Goal: Task Accomplishment & Management: Use online tool/utility

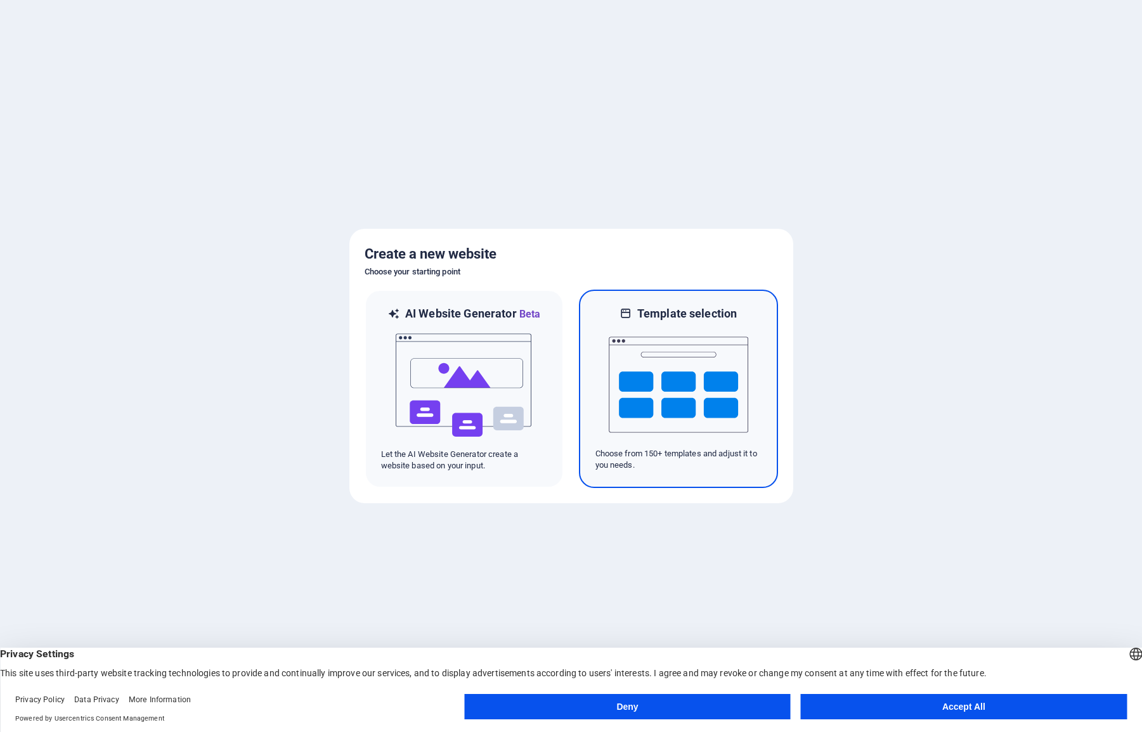
click at [645, 370] on img at bounding box center [678, 384] width 139 height 127
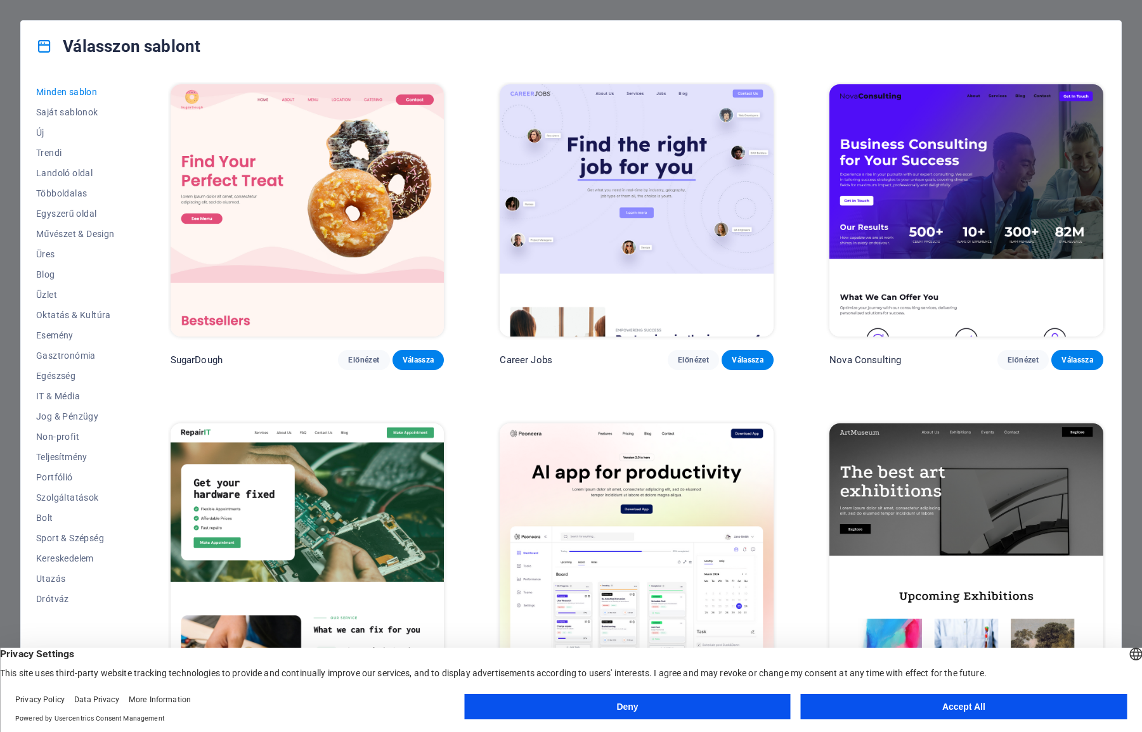
click at [959, 710] on button "Accept All" at bounding box center [964, 706] width 326 height 25
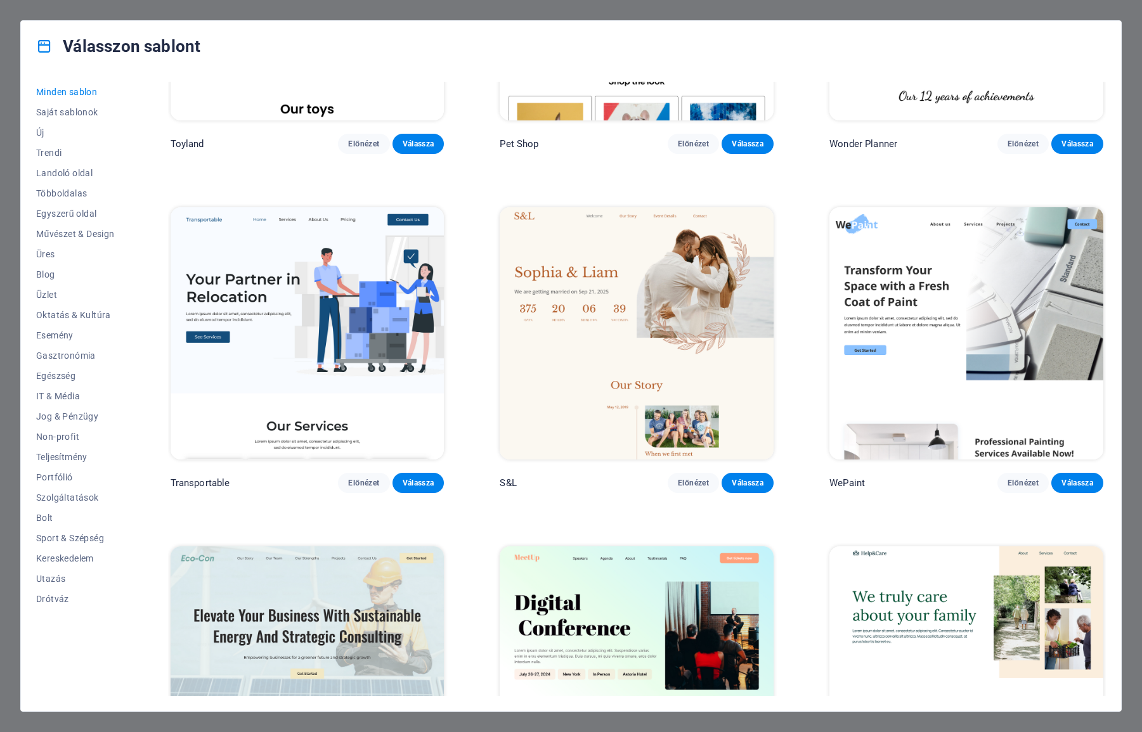
scroll to position [1796, 0]
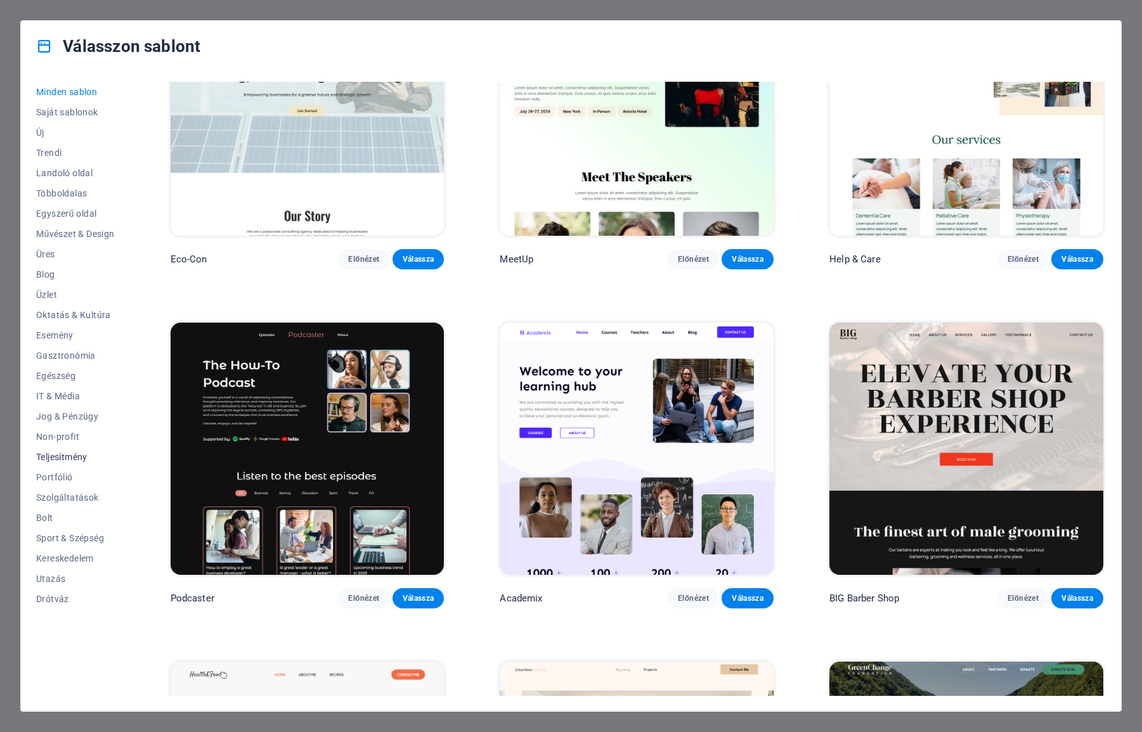
click at [64, 455] on span "Teljesítmény" at bounding box center [75, 457] width 79 height 10
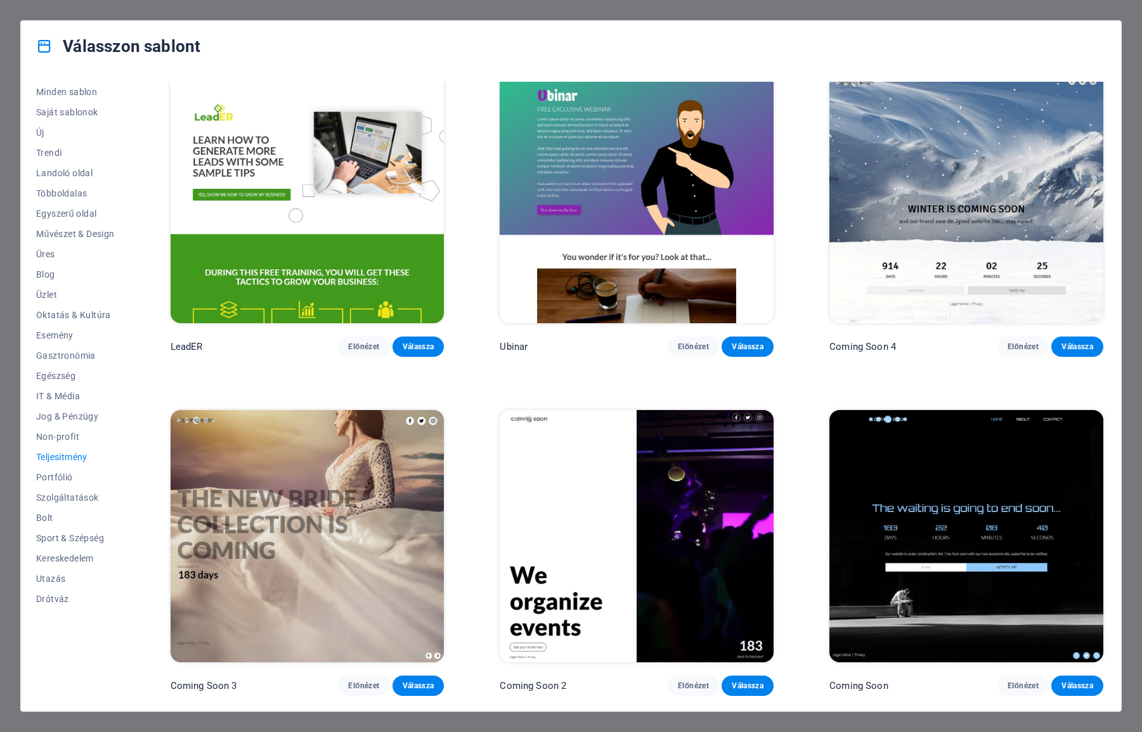
scroll to position [1358, 0]
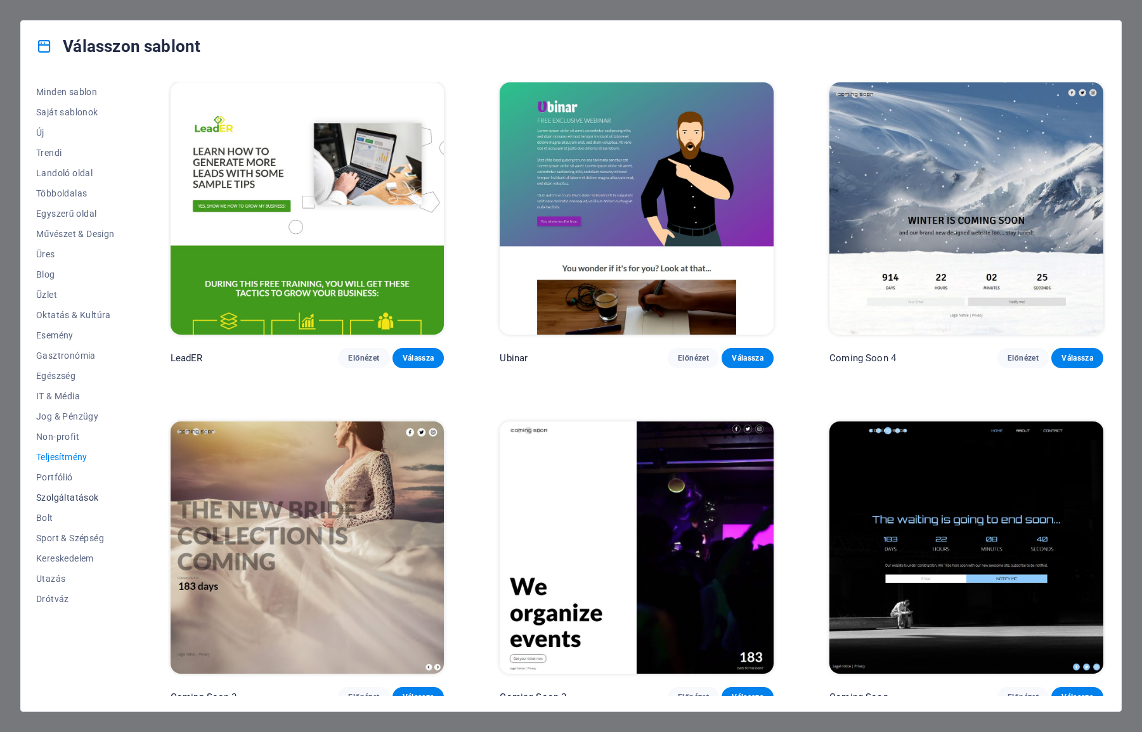
click at [53, 503] on button "Szolgáltatások" at bounding box center [75, 498] width 79 height 20
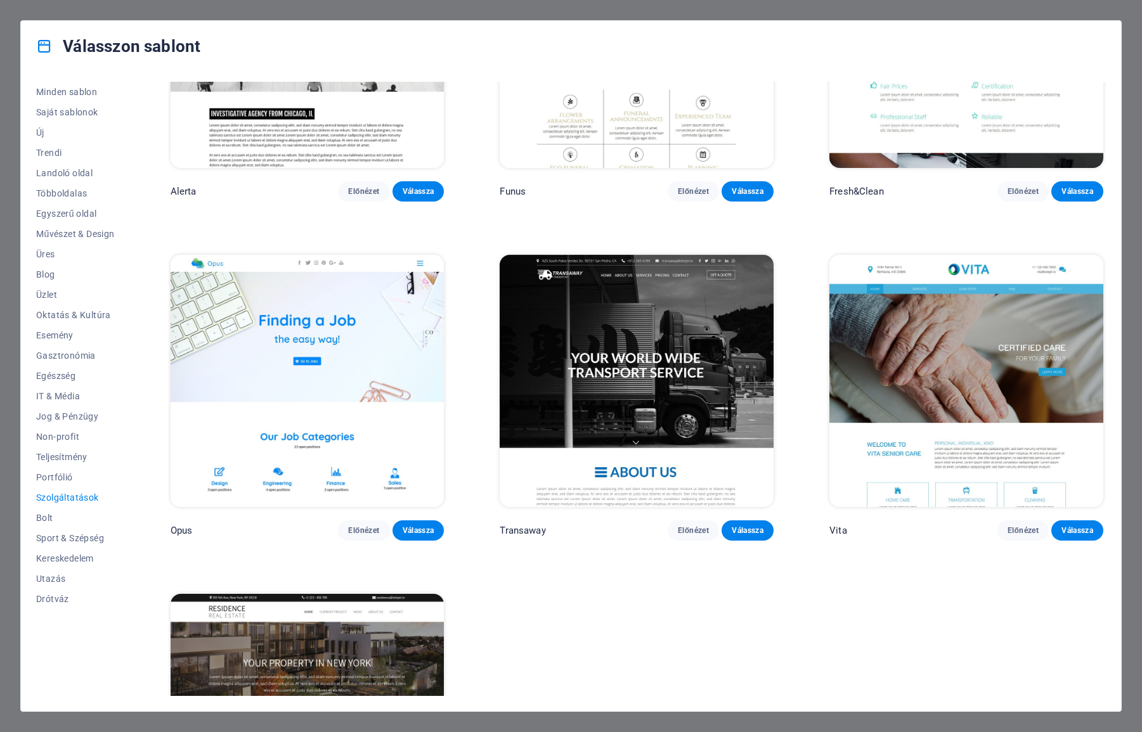
scroll to position [2032, 0]
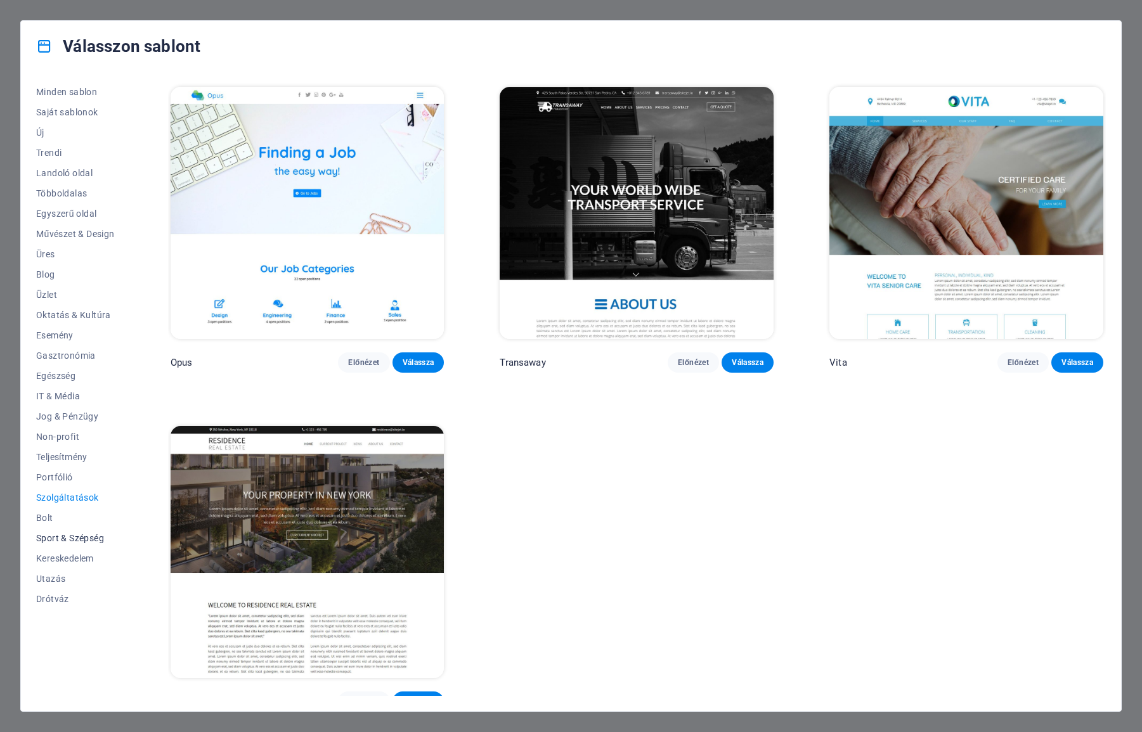
click at [67, 540] on span "Sport & Szépség" at bounding box center [75, 538] width 79 height 10
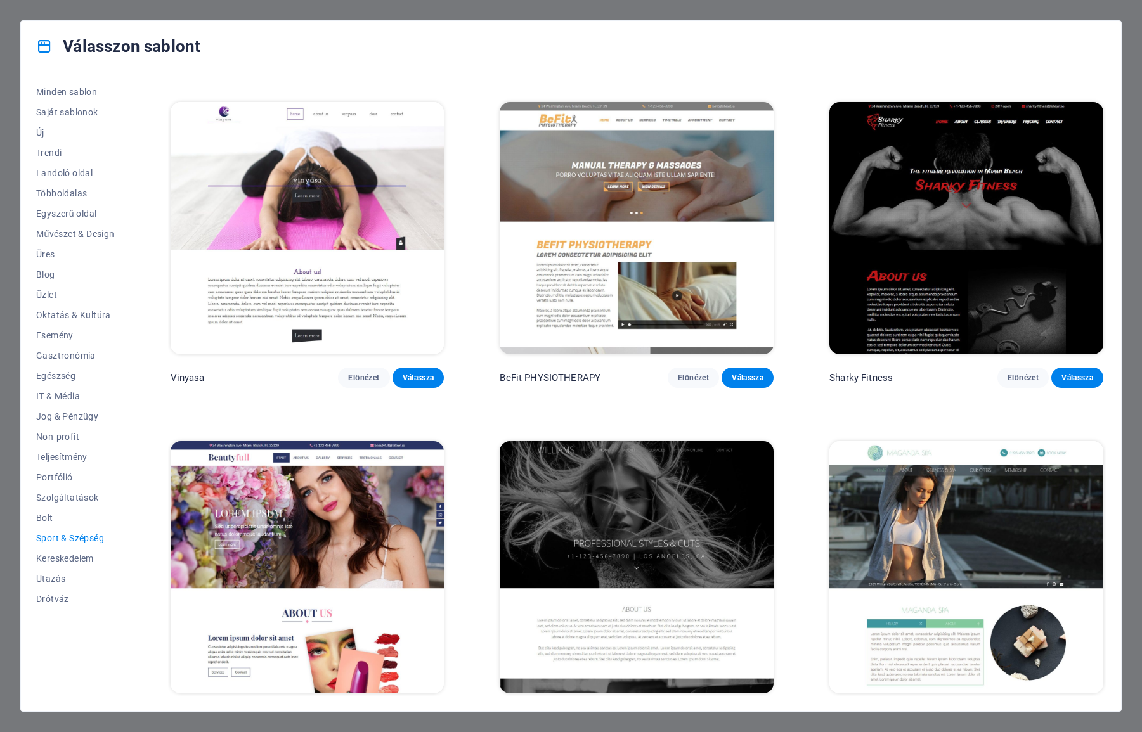
scroll to position [935, 0]
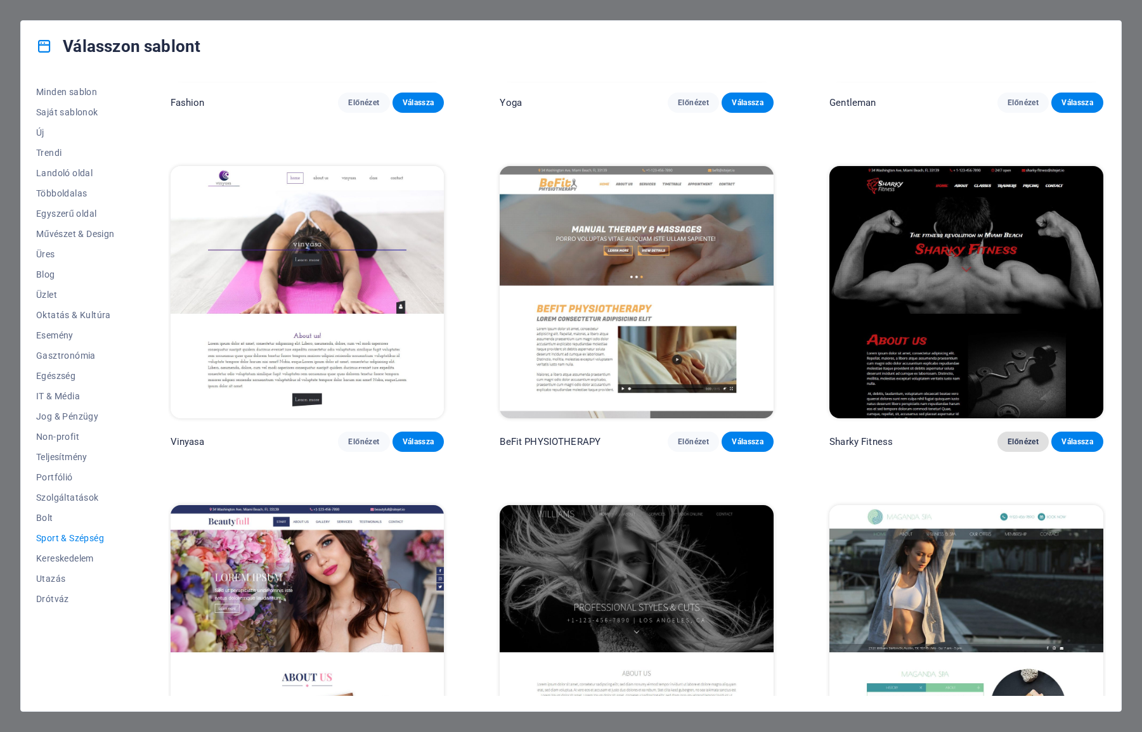
click at [1026, 437] on span "Előnézet" at bounding box center [1023, 442] width 32 height 10
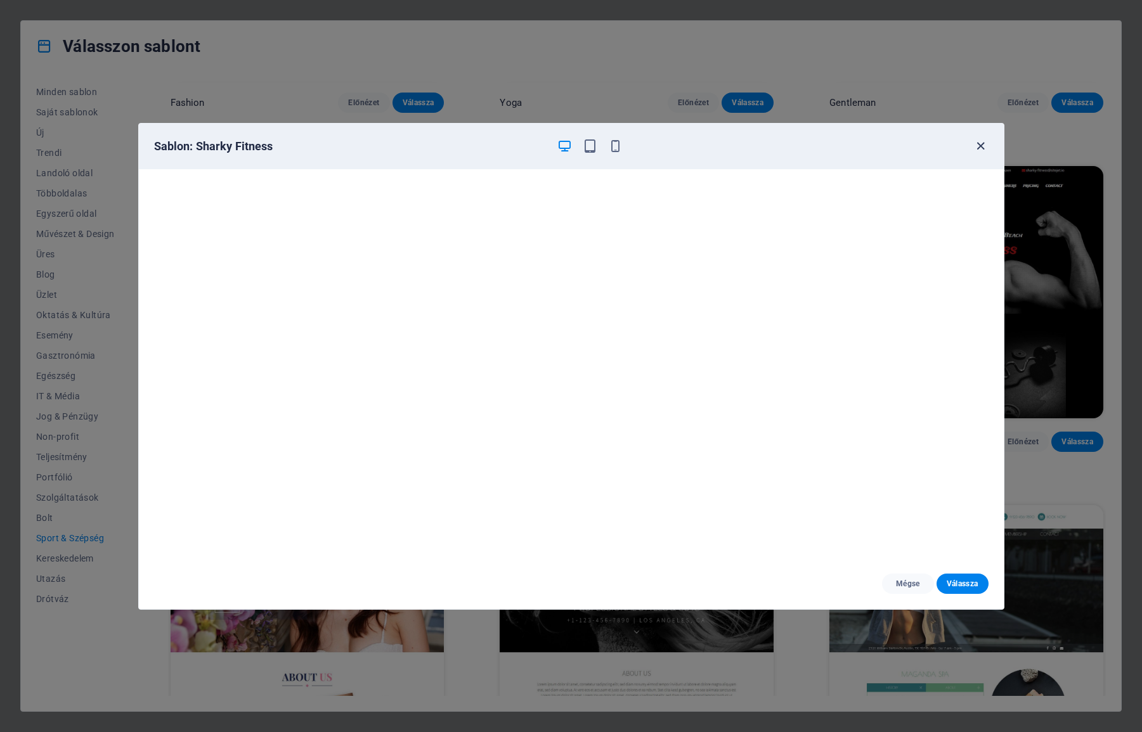
click at [983, 149] on icon "button" at bounding box center [980, 146] width 15 height 15
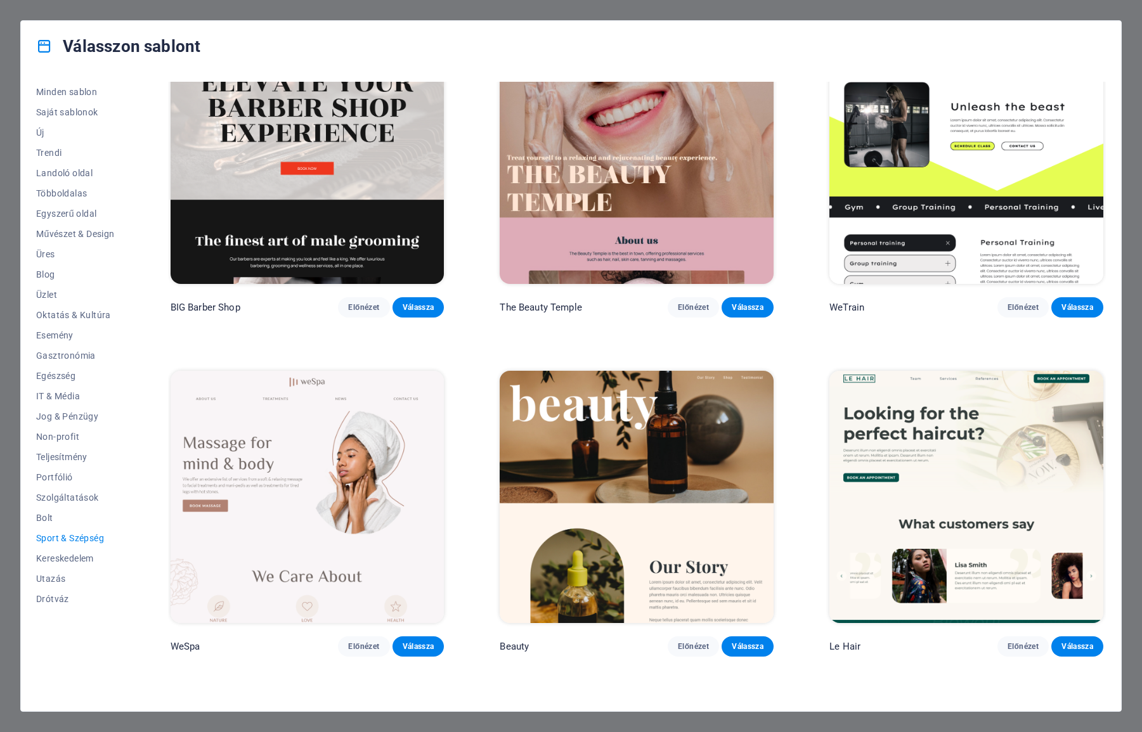
scroll to position [0, 0]
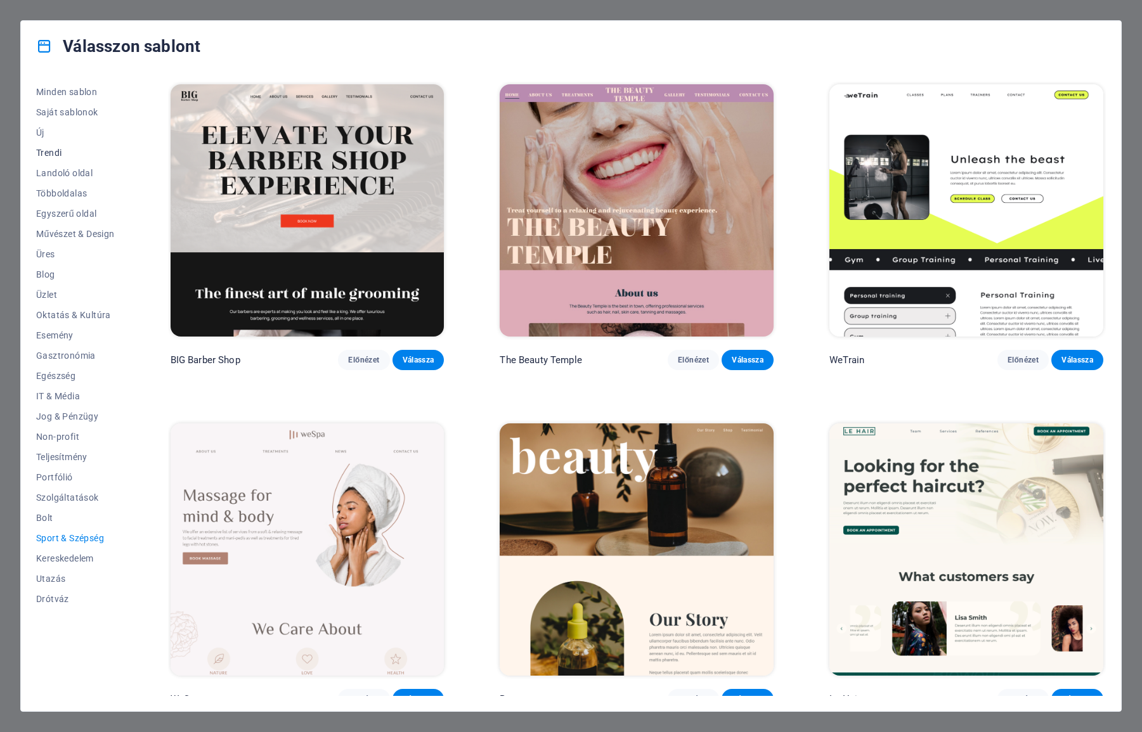
click at [54, 152] on span "Trendi" at bounding box center [75, 153] width 79 height 10
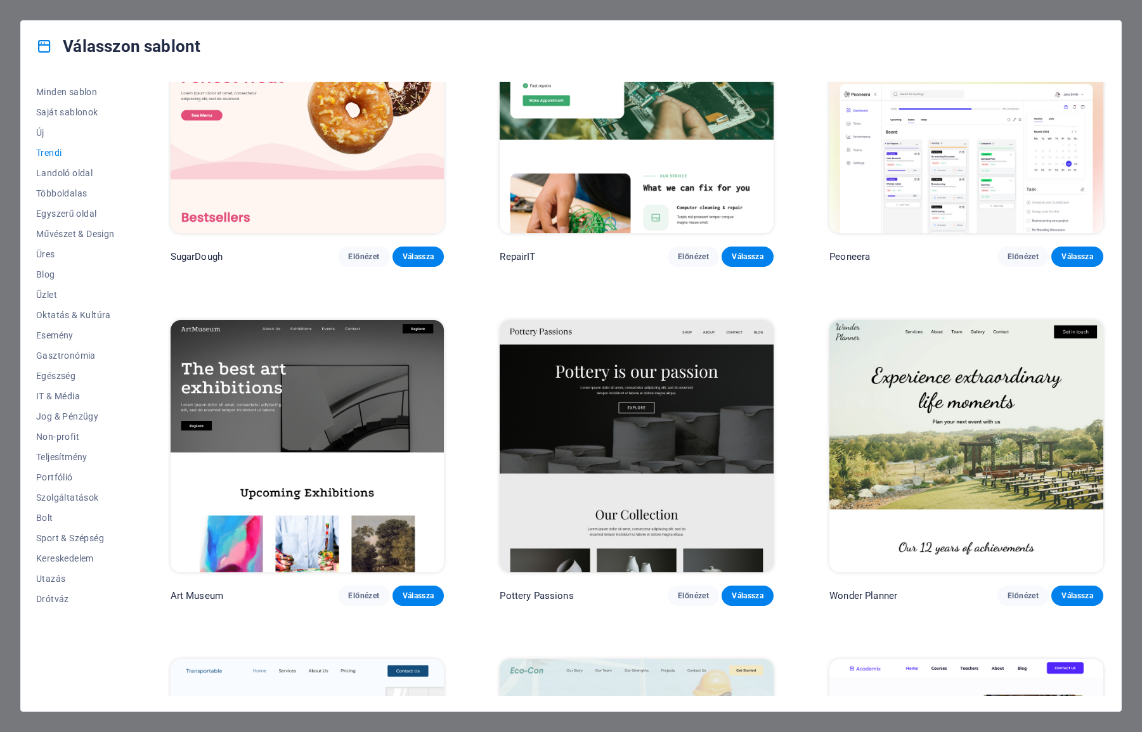
scroll to position [106, 0]
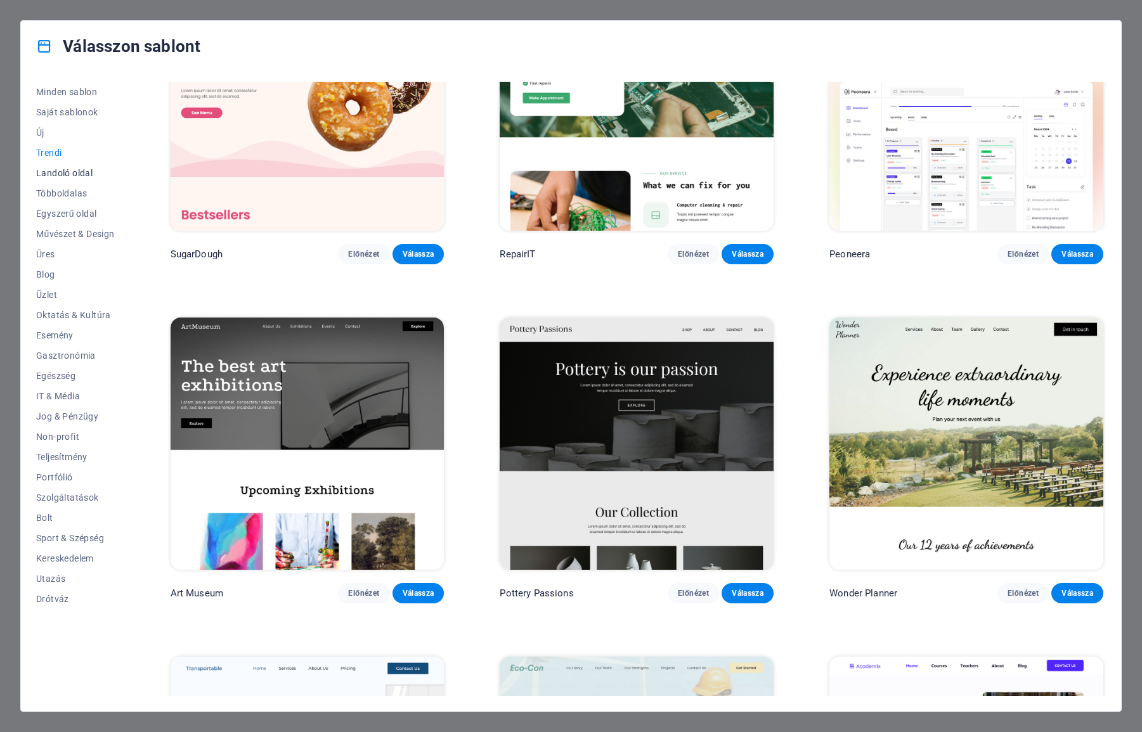
click at [74, 165] on button "Landoló oldal" at bounding box center [75, 173] width 79 height 20
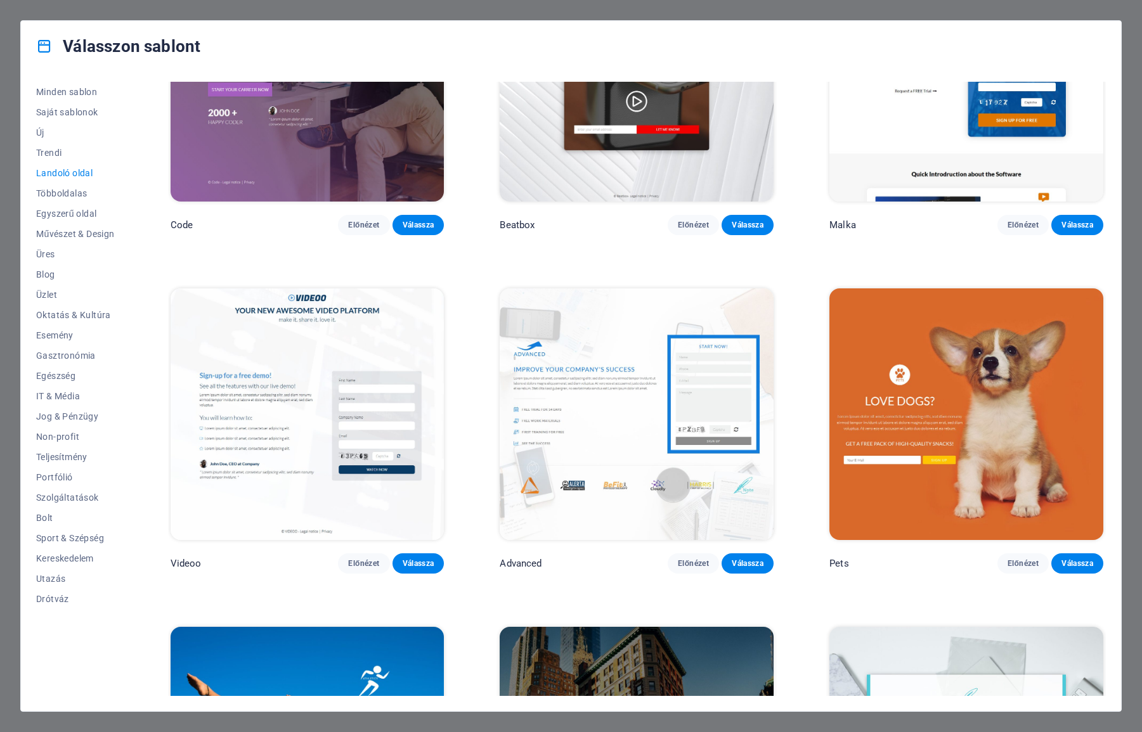
scroll to position [467, 0]
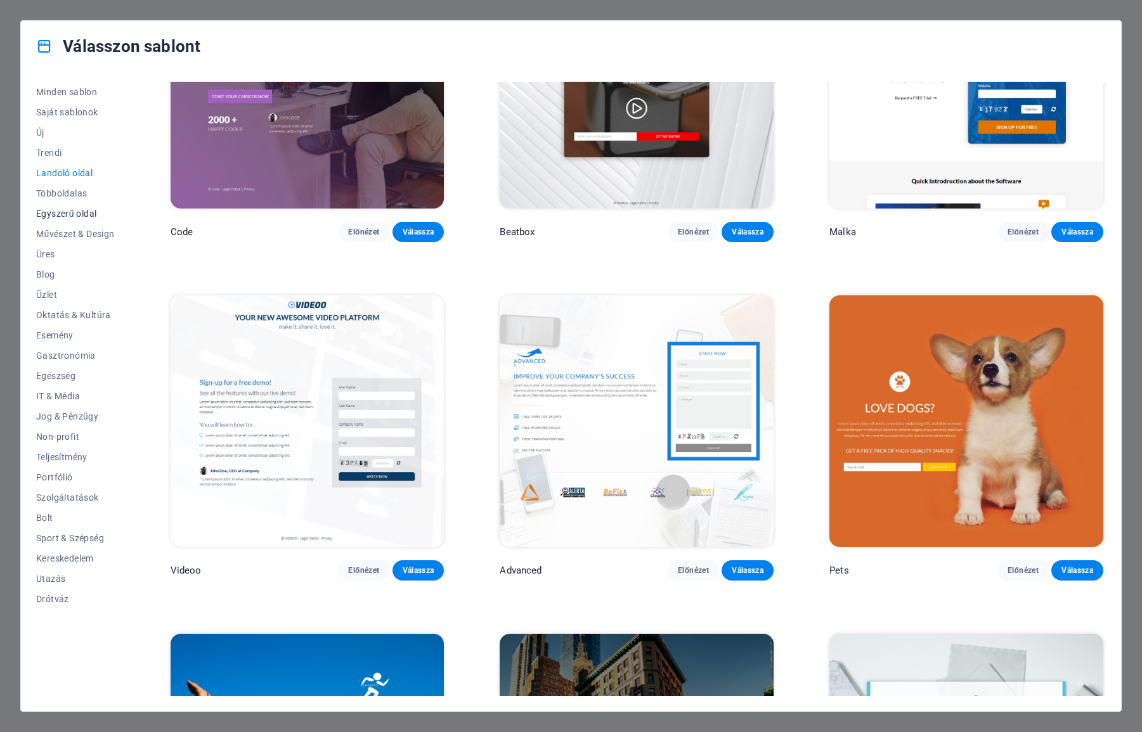
click at [73, 217] on span "Egyszerű oldal" at bounding box center [75, 214] width 79 height 10
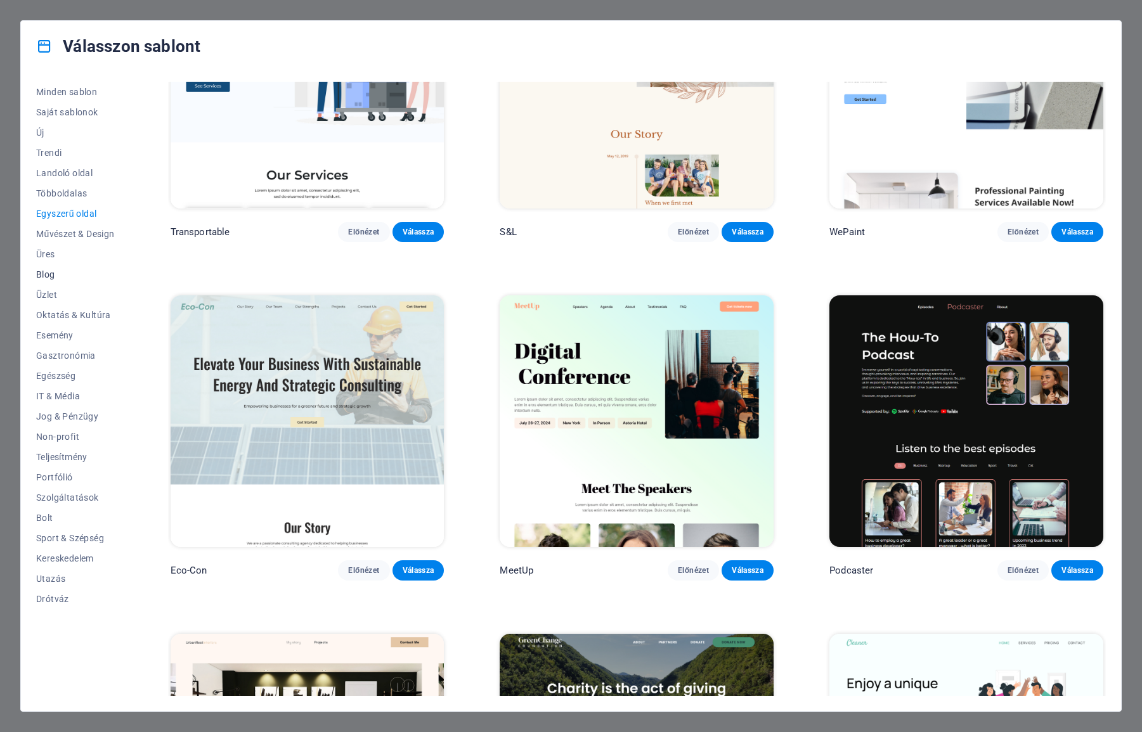
click at [57, 273] on span "Blog" at bounding box center [75, 274] width 79 height 10
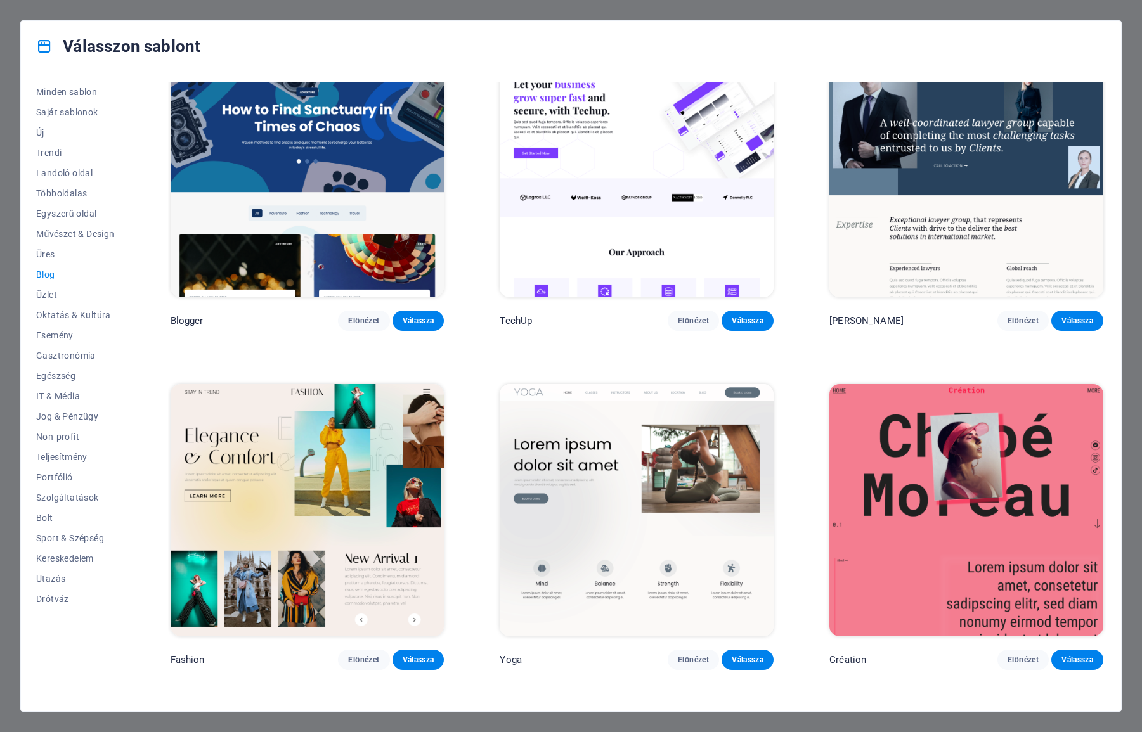
scroll to position [1735, 0]
click at [48, 154] on span "Trendi" at bounding box center [75, 153] width 79 height 10
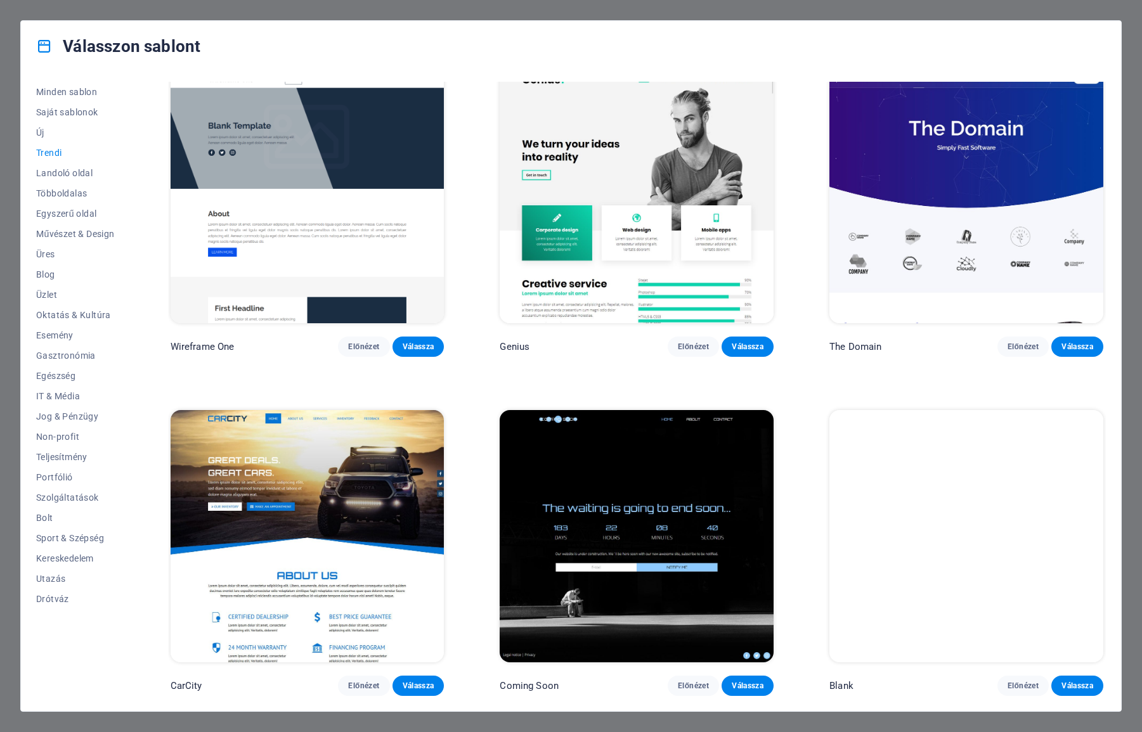
scroll to position [1358, 0]
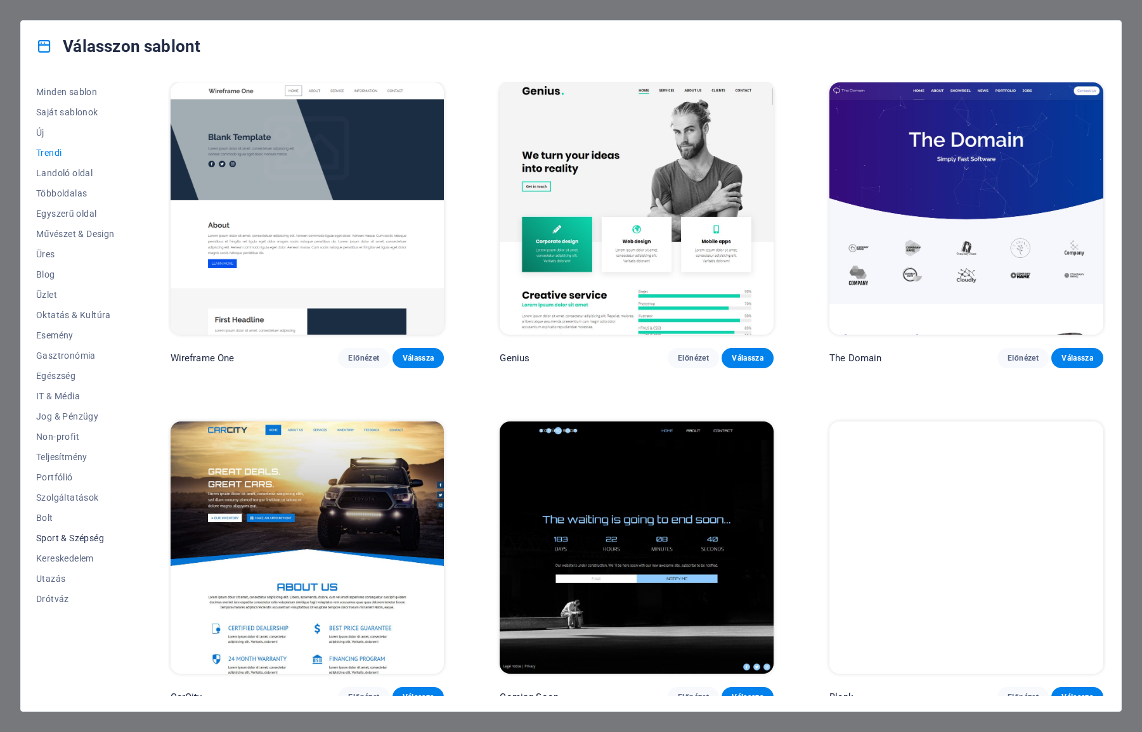
click at [65, 537] on span "Sport & Szépség" at bounding box center [75, 538] width 79 height 10
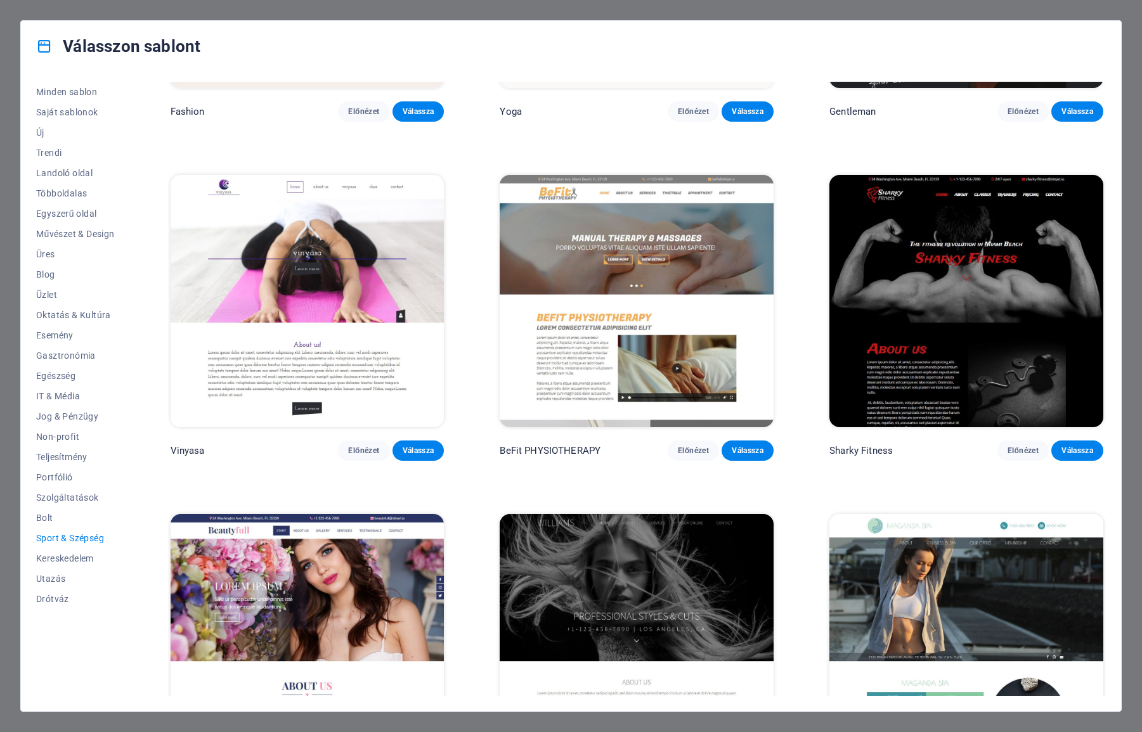
scroll to position [1147, 0]
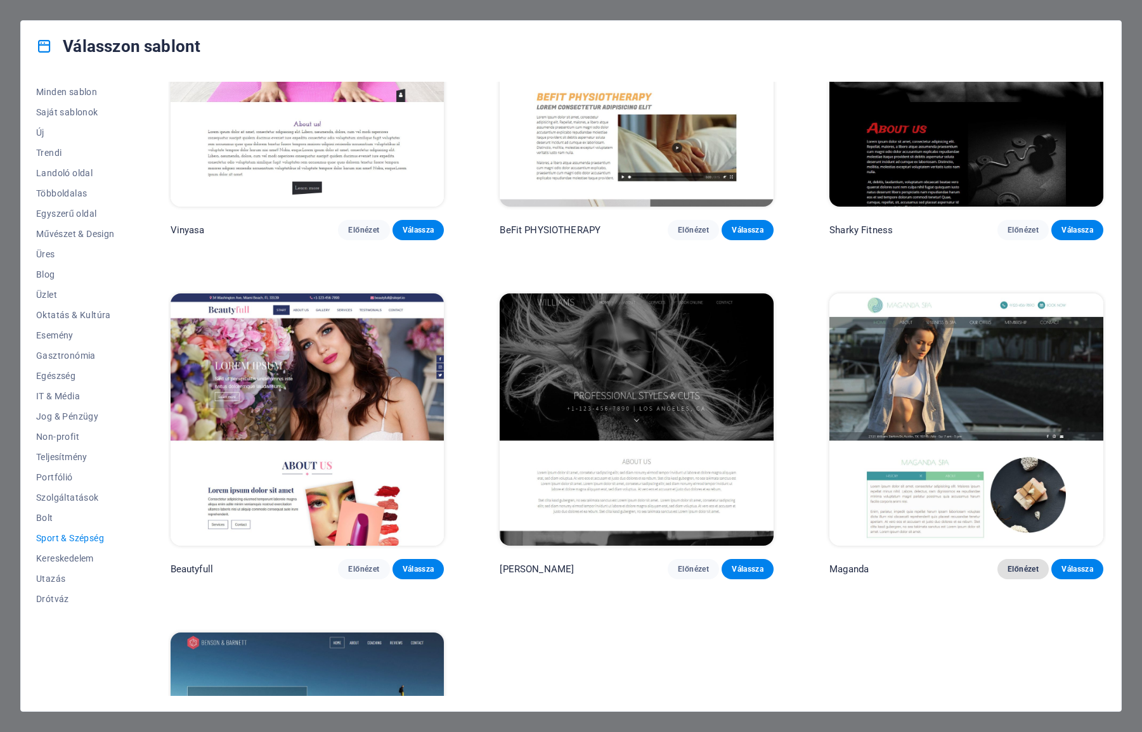
click at [1004, 559] on button "Előnézet" at bounding box center [1023, 569] width 52 height 20
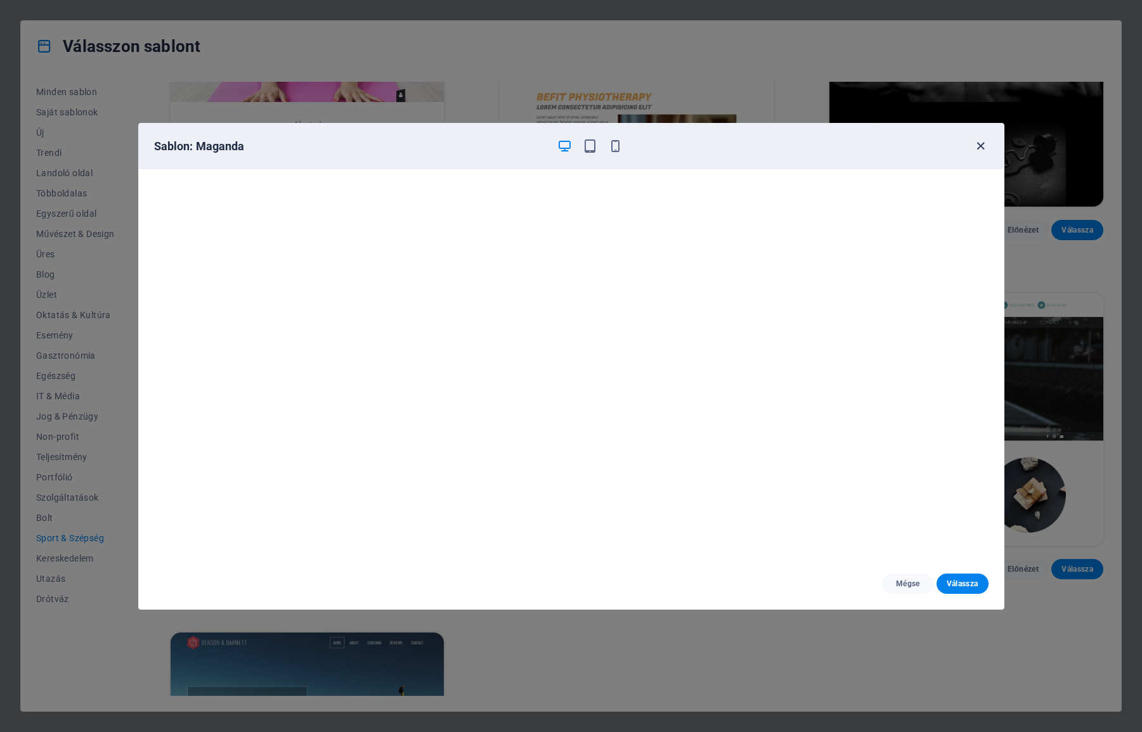
click at [978, 150] on icon "button" at bounding box center [980, 146] width 15 height 15
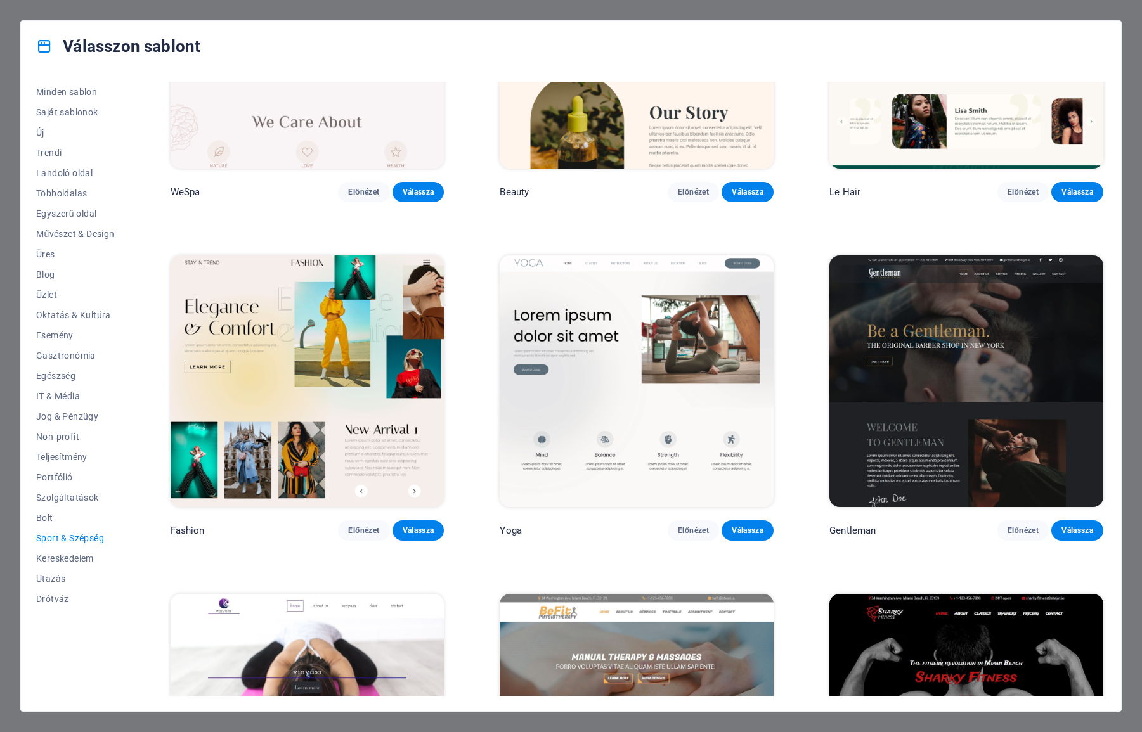
scroll to position [513, 0]
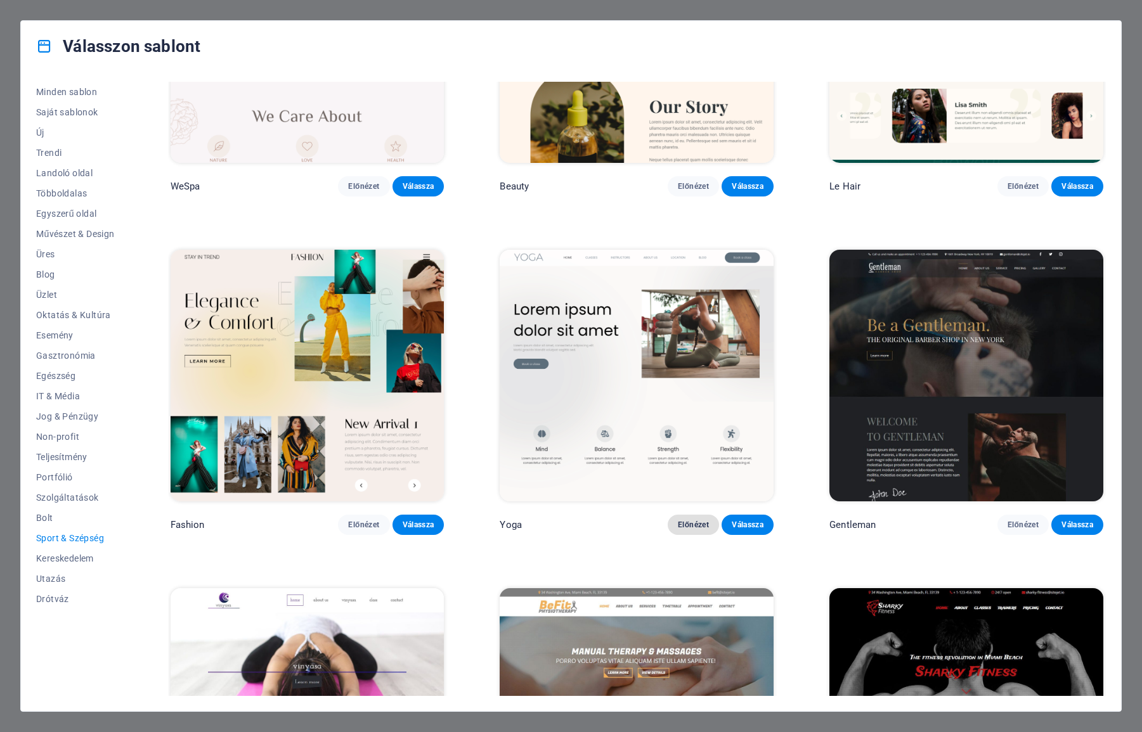
click at [693, 524] on span "Előnézet" at bounding box center [694, 525] width 32 height 10
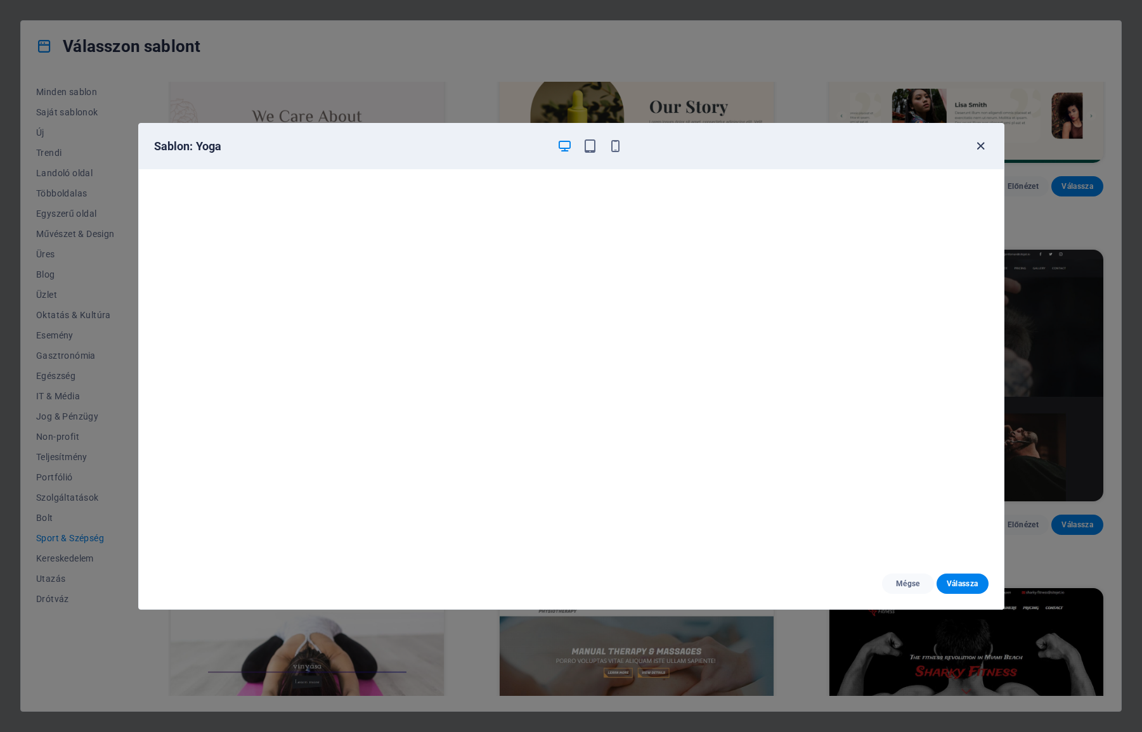
click at [981, 141] on icon "button" at bounding box center [980, 146] width 15 height 15
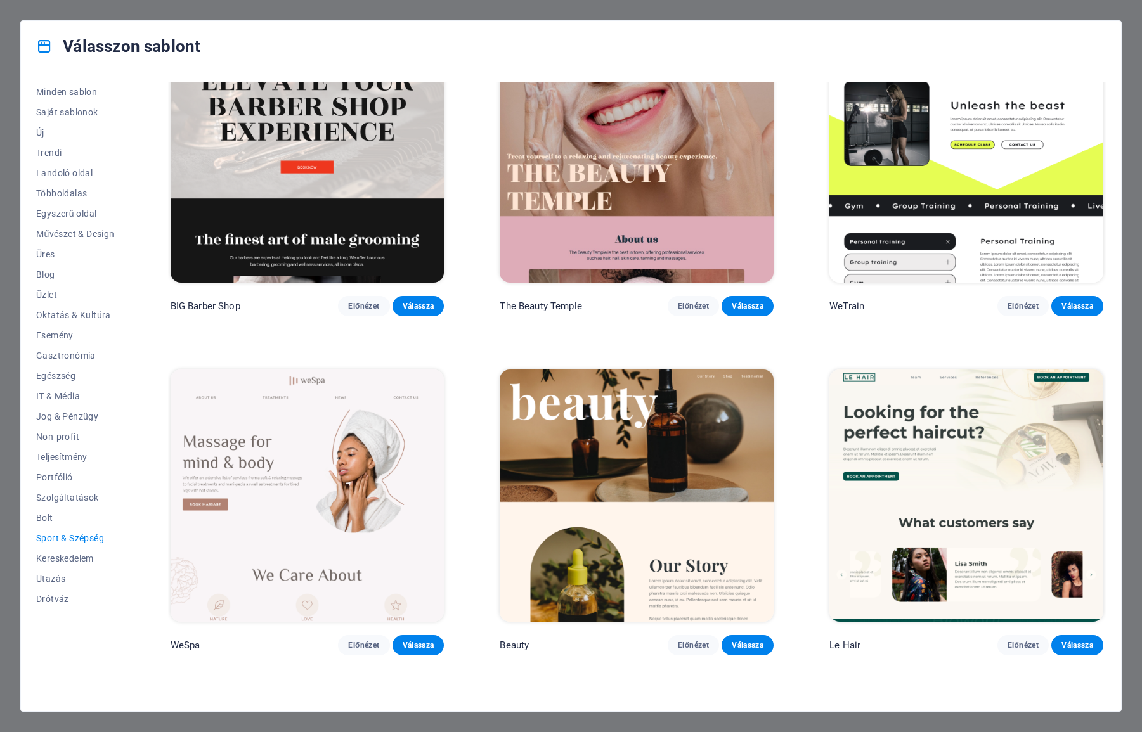
scroll to position [0, 0]
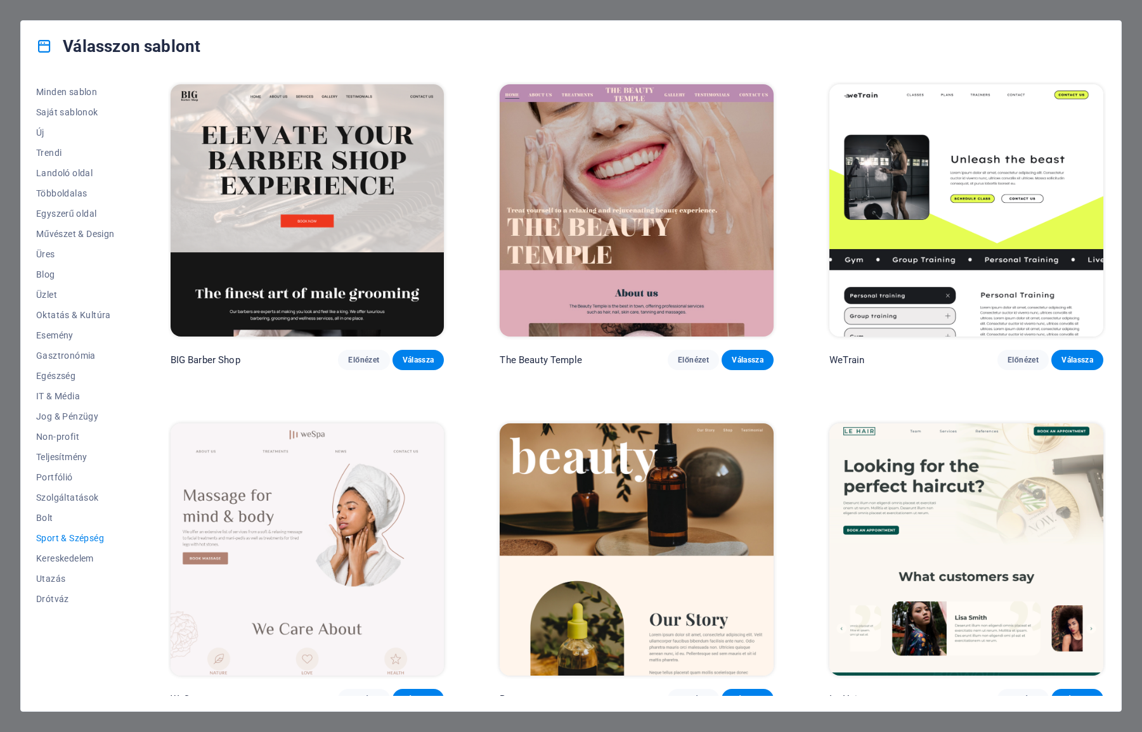
click at [990, 207] on img at bounding box center [966, 210] width 274 height 252
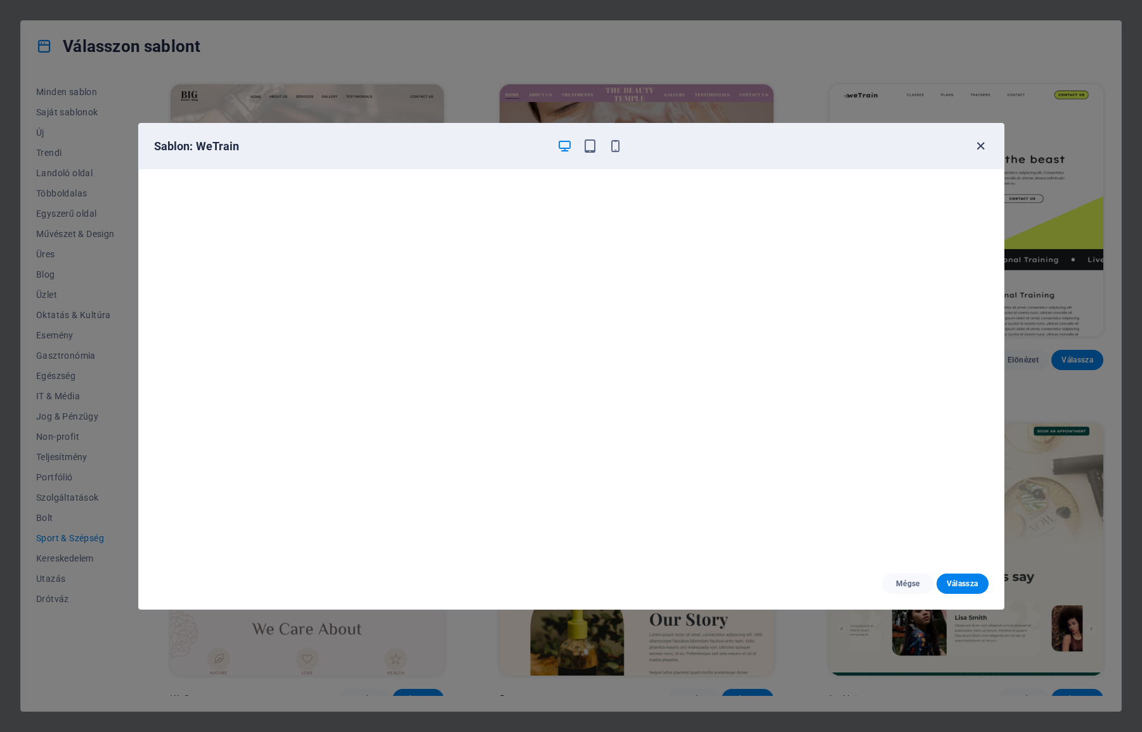
click at [978, 149] on icon "button" at bounding box center [980, 146] width 15 height 15
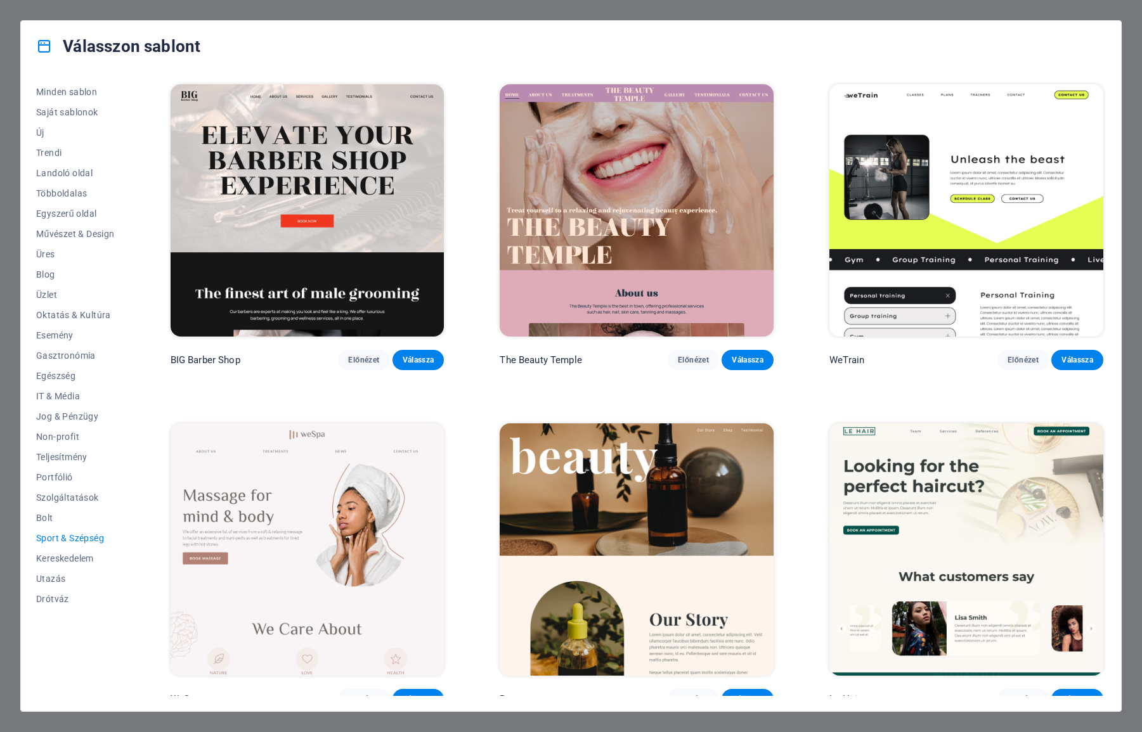
click at [1136, 44] on div "Válasszon sablont Minden sablon Saját sablonok Új Trendi Landoló oldal Többolda…" at bounding box center [571, 366] width 1142 height 732
click at [68, 598] on span "Drótváz" at bounding box center [75, 599] width 79 height 10
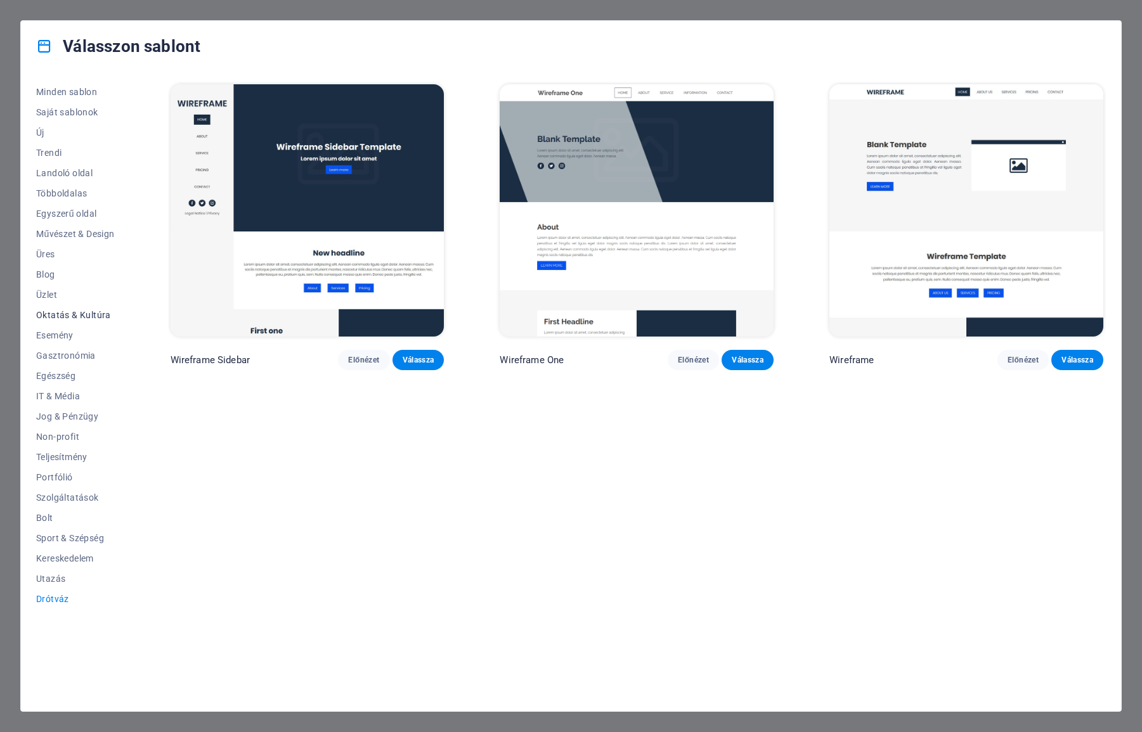
click at [76, 328] on button "Esemény" at bounding box center [75, 335] width 79 height 20
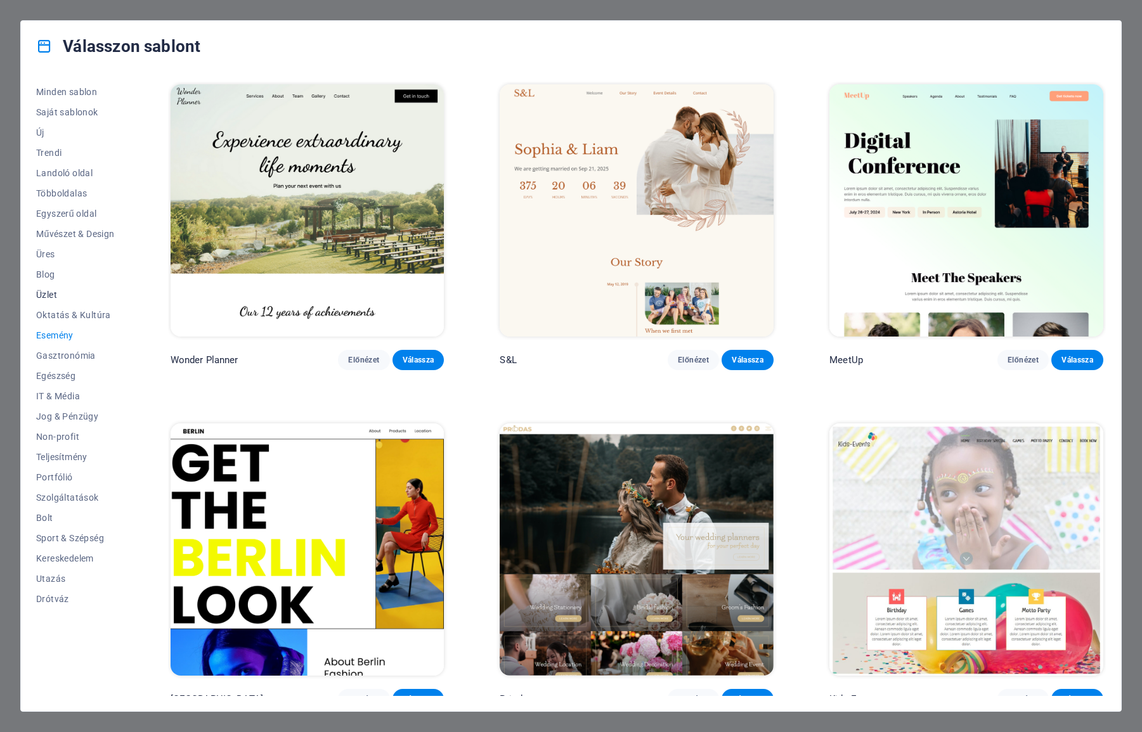
drag, startPoint x: 85, startPoint y: 316, endPoint x: 67, endPoint y: 297, distance: 25.6
click at [85, 316] on span "Oktatás & Kultúra" at bounding box center [75, 315] width 79 height 10
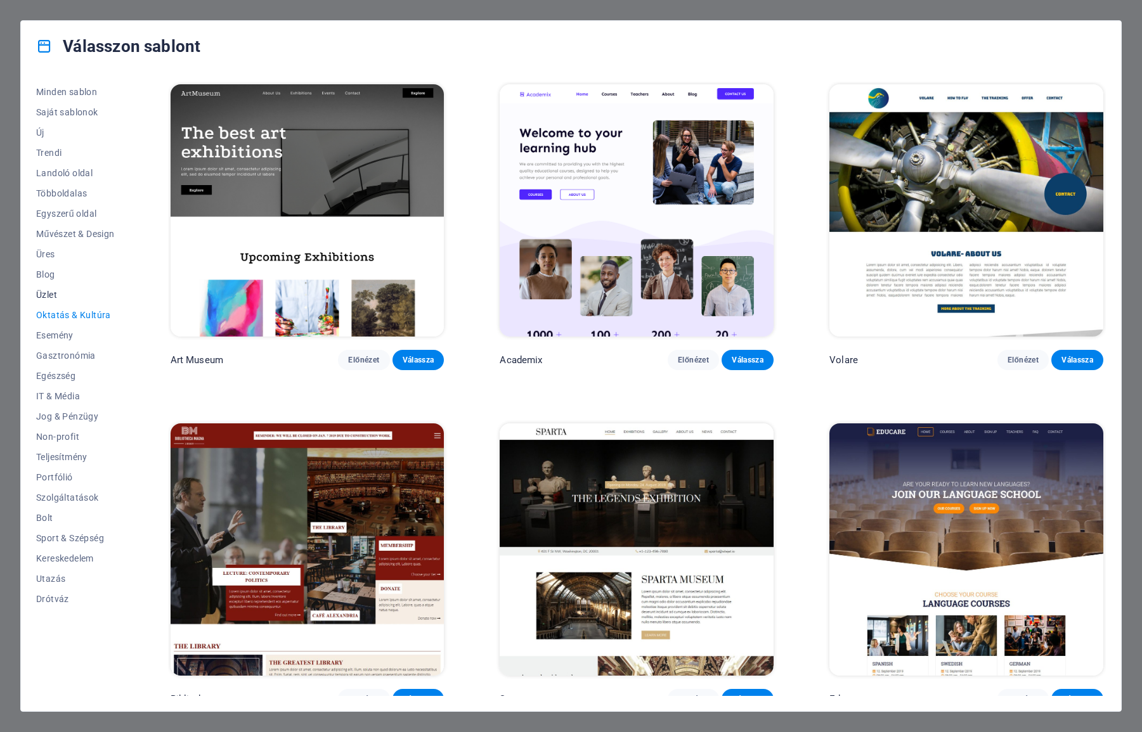
click at [55, 295] on span "Üzlet" at bounding box center [75, 295] width 79 height 10
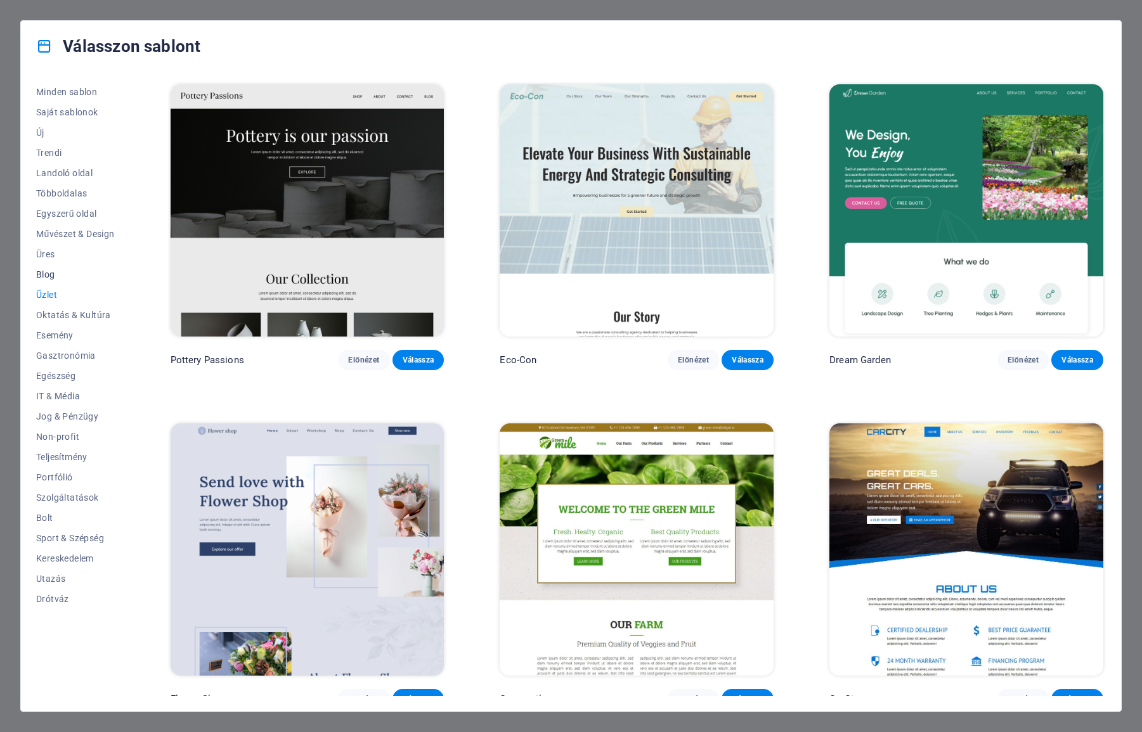
click at [49, 277] on span "Blog" at bounding box center [75, 274] width 79 height 10
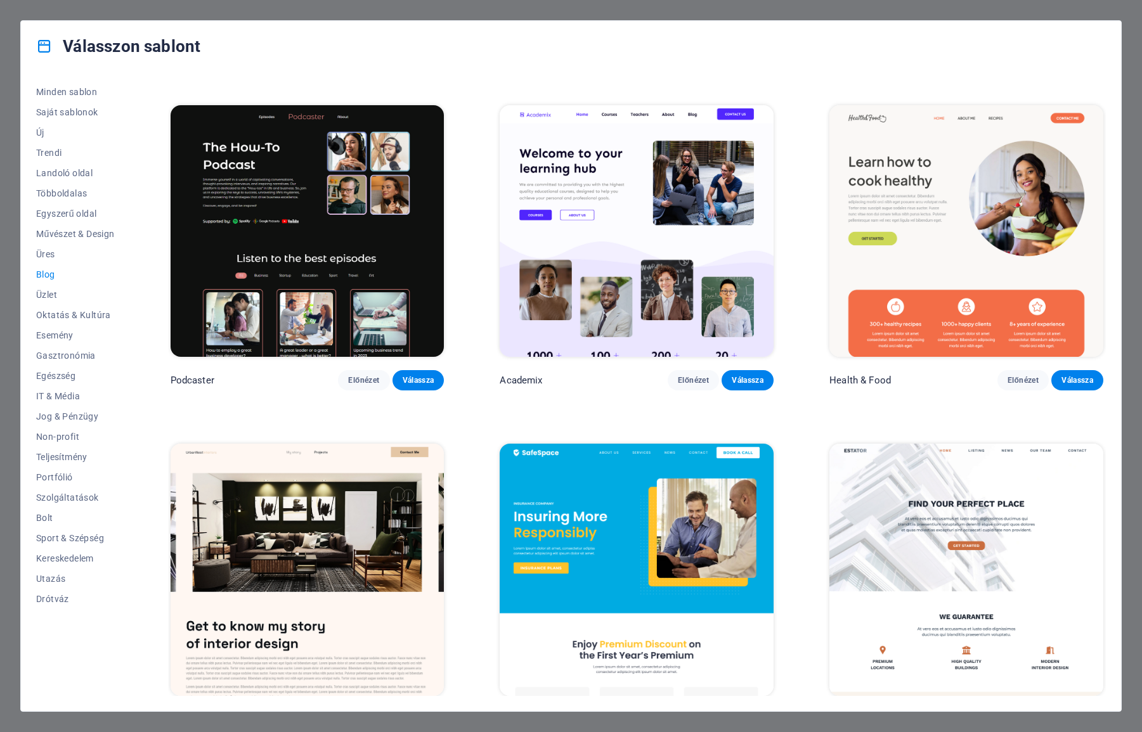
scroll to position [740, 0]
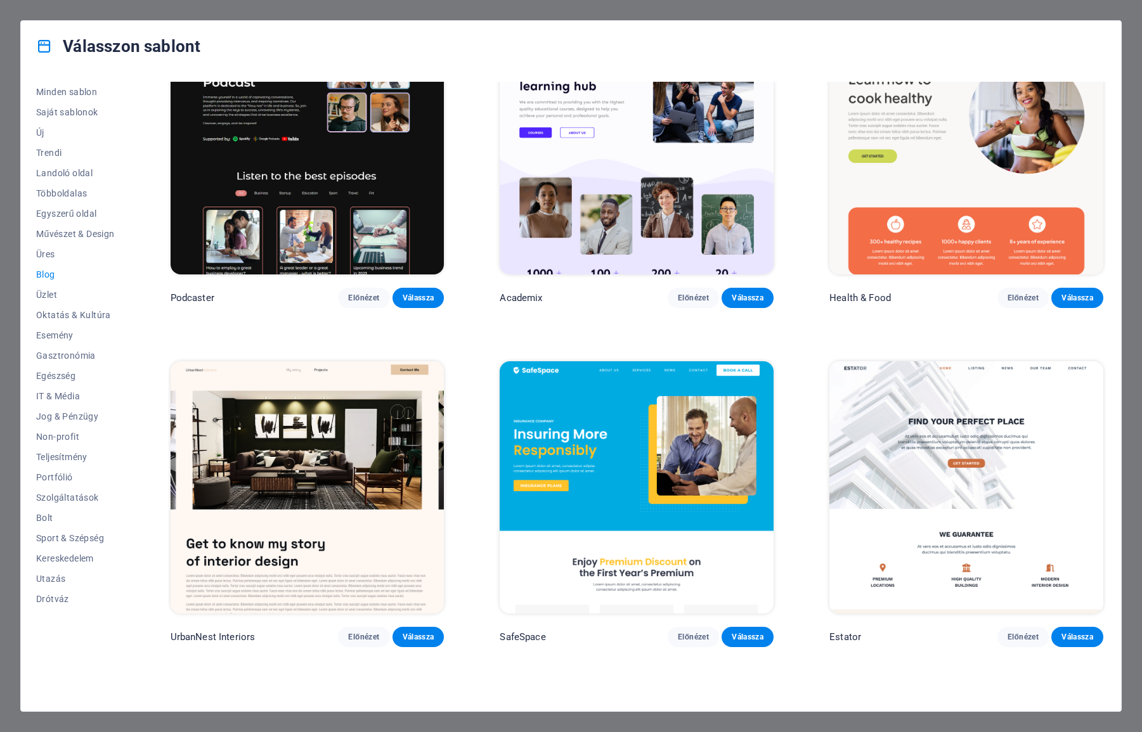
click at [42, 53] on icon at bounding box center [44, 46] width 16 height 16
click at [113, 51] on h4 "Válasszon sablont" at bounding box center [118, 46] width 164 height 20
click at [62, 541] on span "Sport & Szépség" at bounding box center [75, 538] width 79 height 10
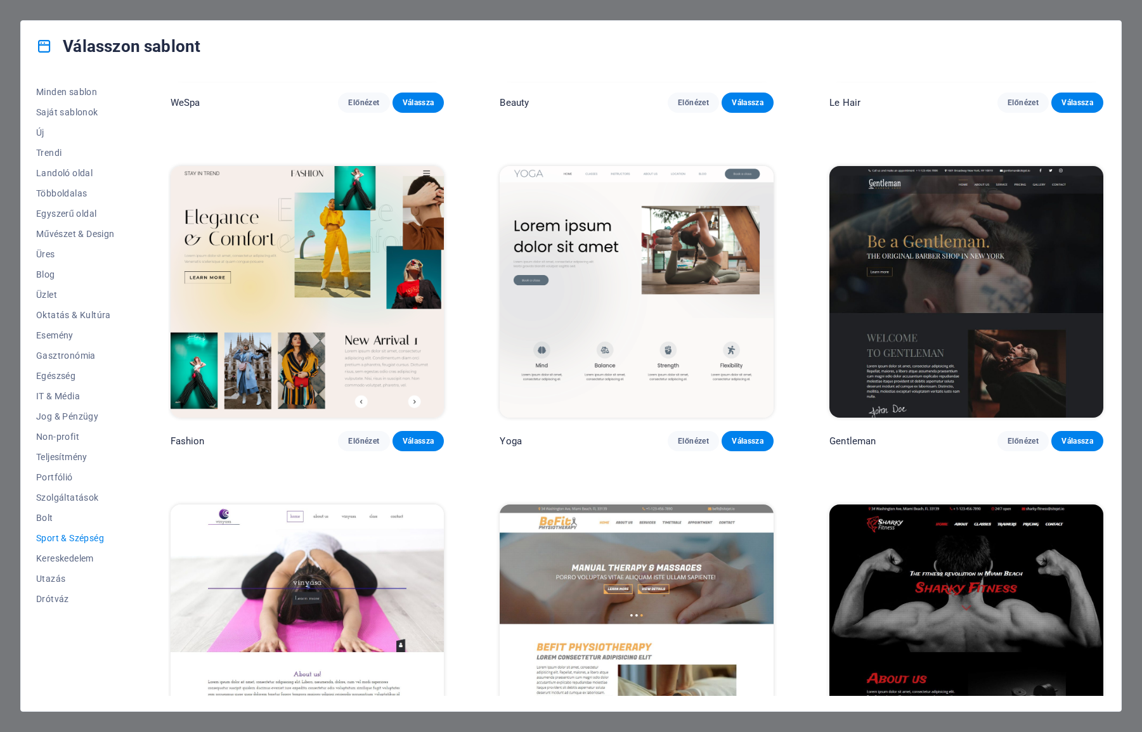
scroll to position [634, 0]
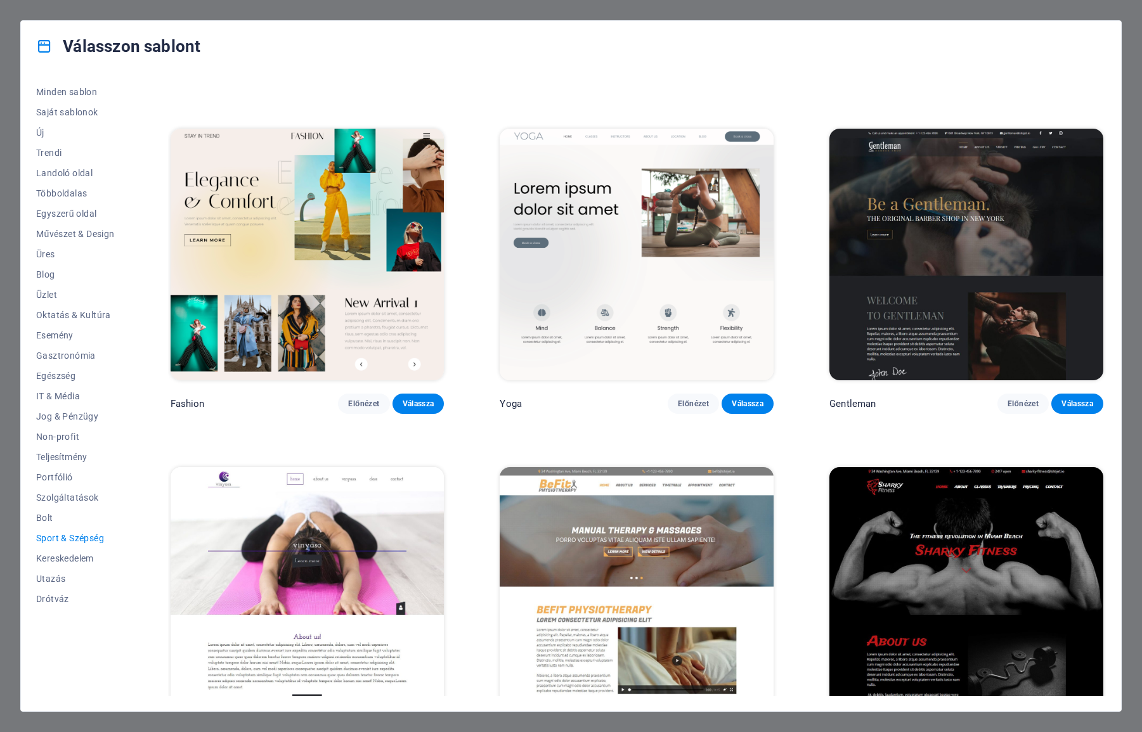
click at [994, 550] on img at bounding box center [966, 593] width 274 height 252
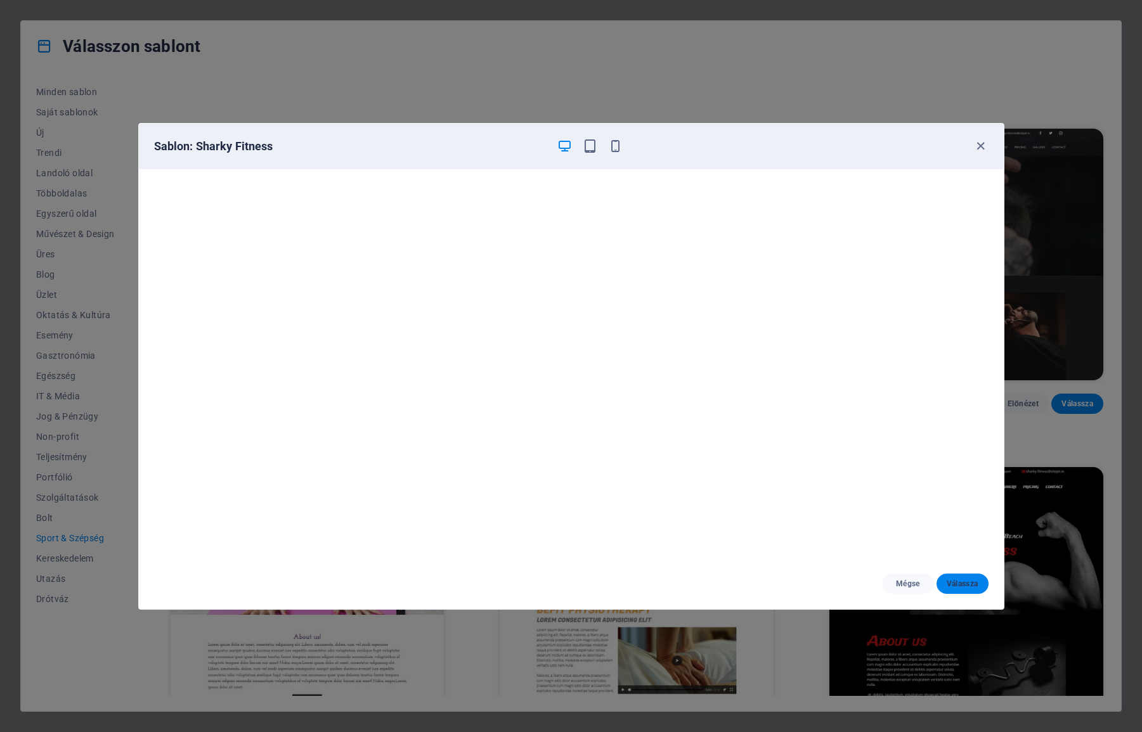
click at [975, 575] on button "Válassza" at bounding box center [962, 584] width 52 height 20
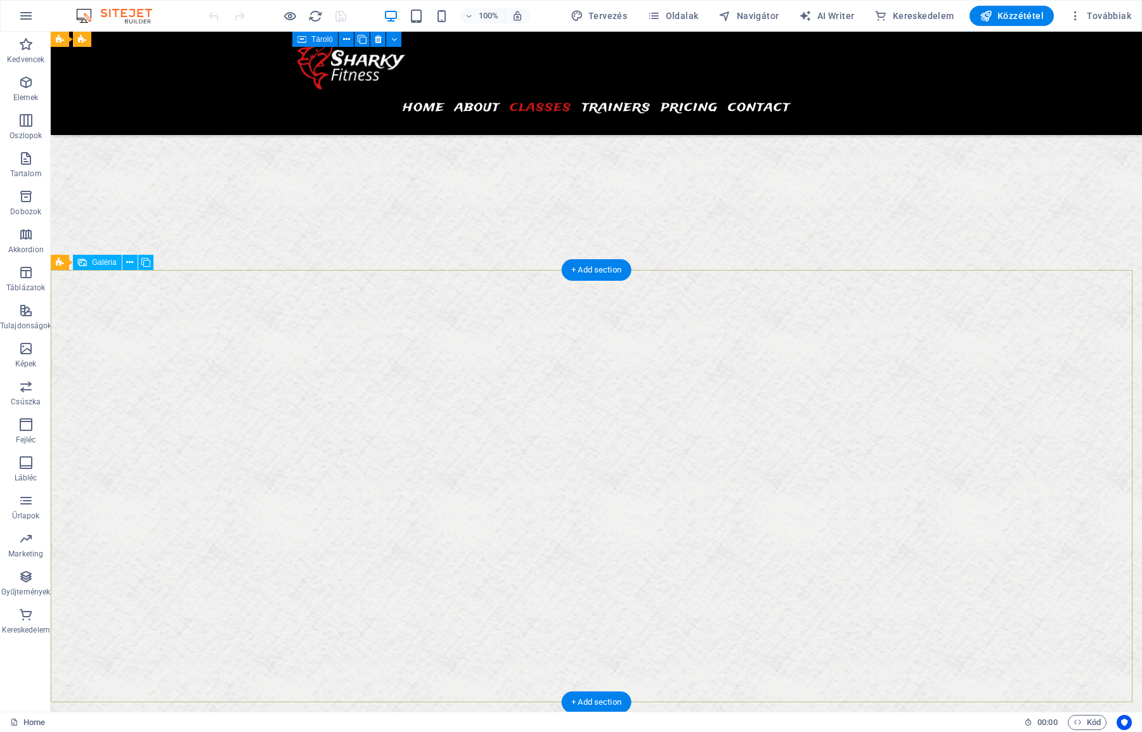
scroll to position [2799, 0]
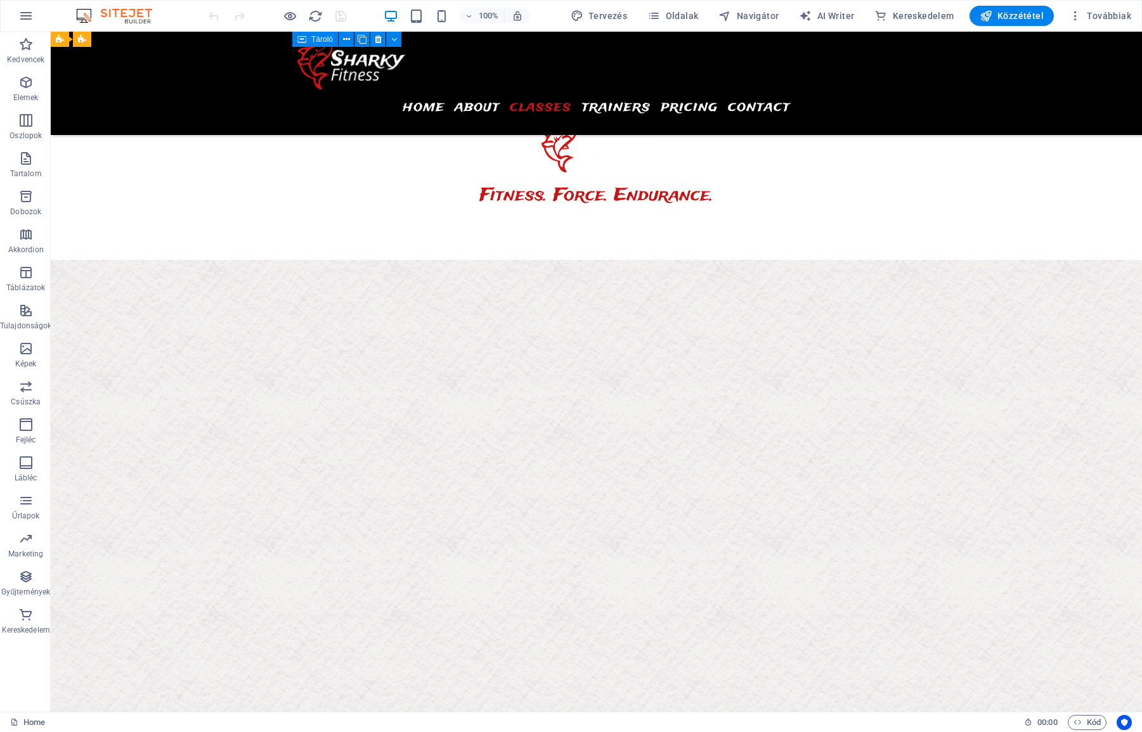
click at [116, 10] on img at bounding box center [120, 15] width 95 height 15
